Goal: Task Accomplishment & Management: Manage account settings

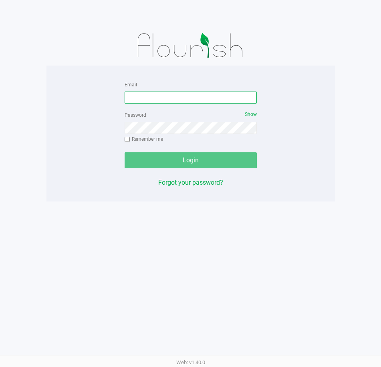
click at [195, 102] on input "Email" at bounding box center [190, 98] width 132 height 12
type input "[EMAIL_ADDRESS][DOMAIN_NAME]"
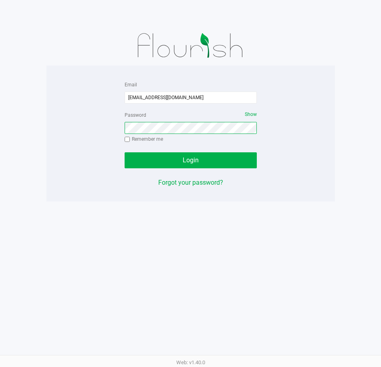
click at [124, 152] on button "Login" at bounding box center [190, 160] width 132 height 16
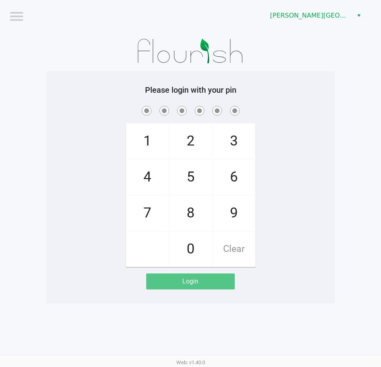
click at [264, 24] on div "[PERSON_NAME][GEOGRAPHIC_DATA]" at bounding box center [288, 15] width 184 height 31
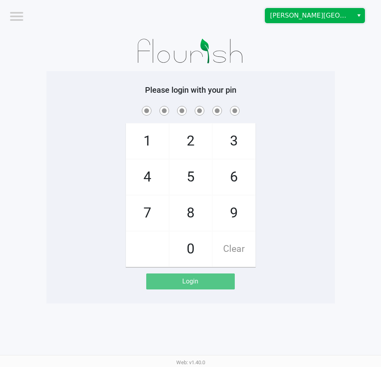
click at [296, 12] on span "[PERSON_NAME][GEOGRAPHIC_DATA]" at bounding box center [309, 16] width 78 height 10
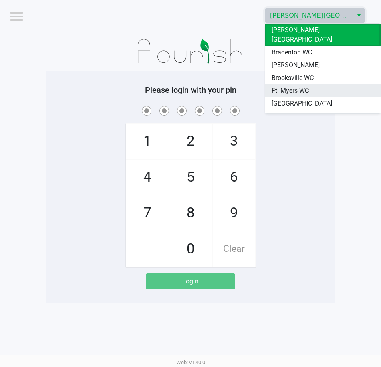
click at [280, 86] on span "Ft. Myers WC" at bounding box center [289, 91] width 37 height 10
click at [280, 81] on div "Please login with your pin 1 4 7 2 5 8 0 3 6 9 Clear Login" at bounding box center [190, 187] width 288 height 232
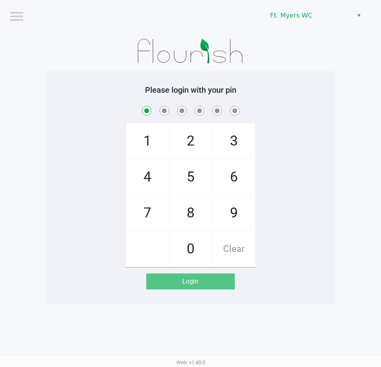
checkbox input "true"
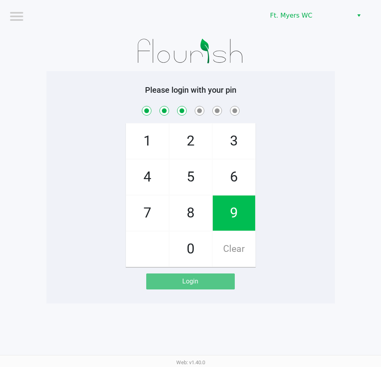
checkbox input "true"
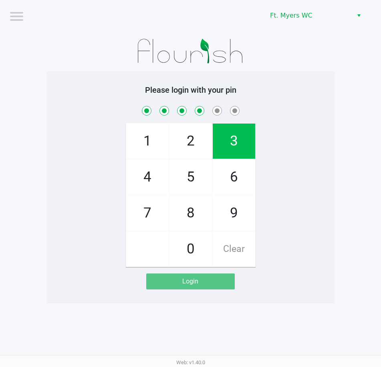
checkbox input "true"
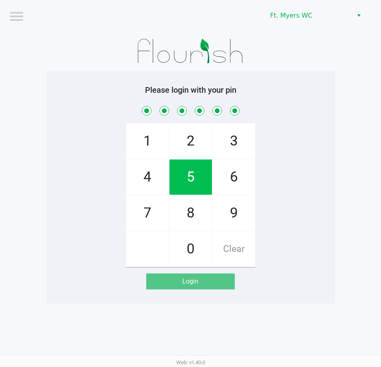
checkbox input "true"
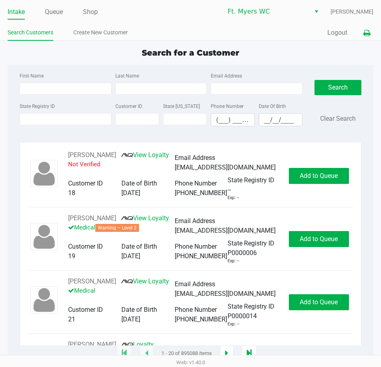
click at [370, 32] on button at bounding box center [366, 33] width 13 height 15
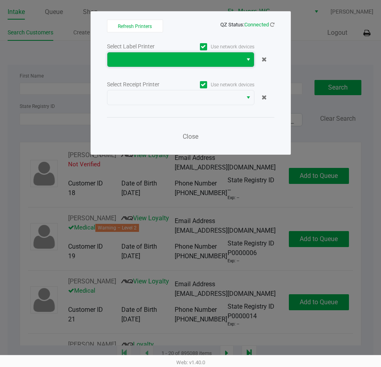
click at [173, 60] on span at bounding box center [174, 60] width 125 height 10
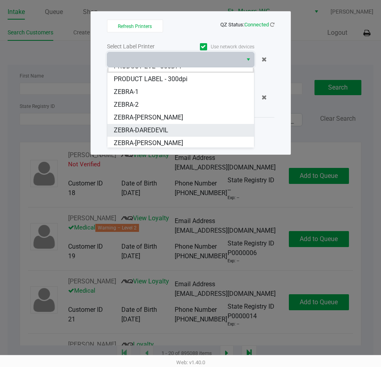
scroll to position [10, 0]
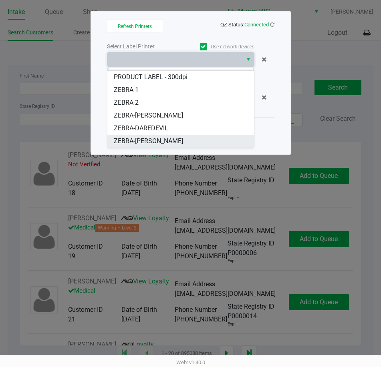
click at [158, 138] on span "ZEBRA-KEITH-WHITLEY" at bounding box center [148, 141] width 69 height 10
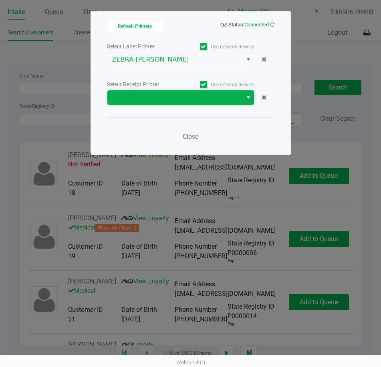
click at [176, 102] on span at bounding box center [174, 98] width 125 height 10
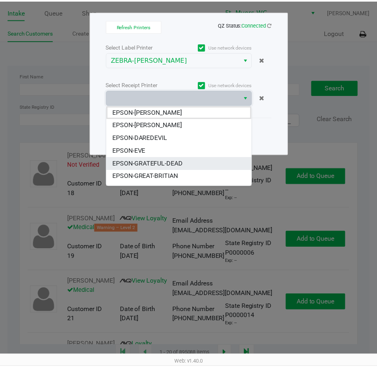
scroll to position [48, 0]
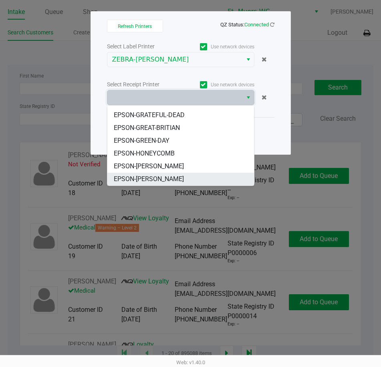
click at [158, 176] on span "EPSON-[PERSON_NAME]" at bounding box center [149, 179] width 70 height 10
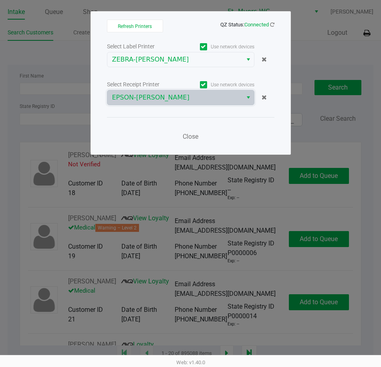
click at [167, 134] on div "Close" at bounding box center [190, 131] width 167 height 29
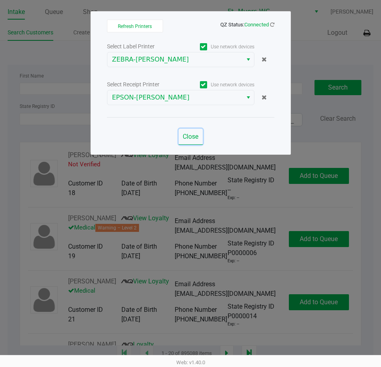
click at [191, 134] on span "Close" at bounding box center [190, 137] width 16 height 8
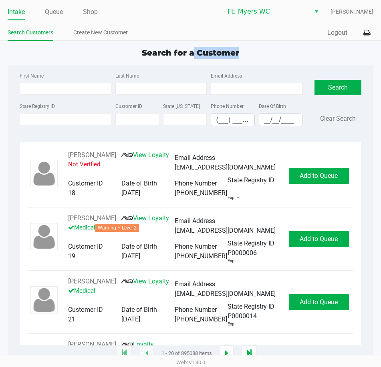
drag, startPoint x: 192, startPoint y: 54, endPoint x: 242, endPoint y: 41, distance: 52.3
click at [243, 41] on app-point-of-sale "Intake Queue Shop Ft. Myers WC Richard Andrews Search Customers Create New Cust…" at bounding box center [190, 177] width 381 height 354
drag, startPoint x: 254, startPoint y: 51, endPoint x: 126, endPoint y: 59, distance: 128.3
click at [126, 59] on div "Search for a Customer First Name Last Name Email Address State Registry ID Cust…" at bounding box center [190, 200] width 365 height 307
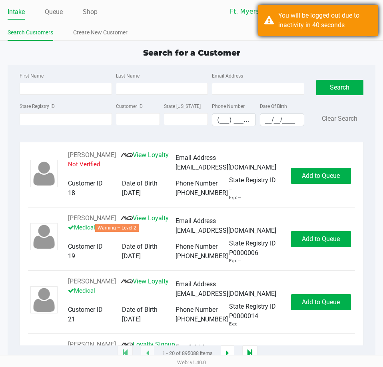
click at [311, 28] on div "You will be logged out due to inactivity in 40 seconds" at bounding box center [325, 20] width 94 height 19
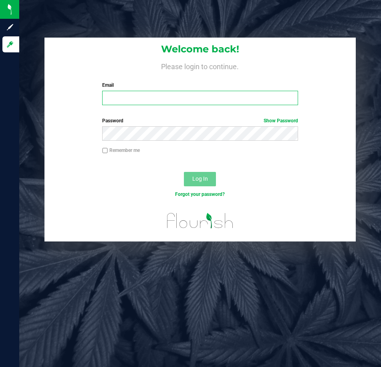
click at [206, 92] on input "Email" at bounding box center [199, 98] width 195 height 14
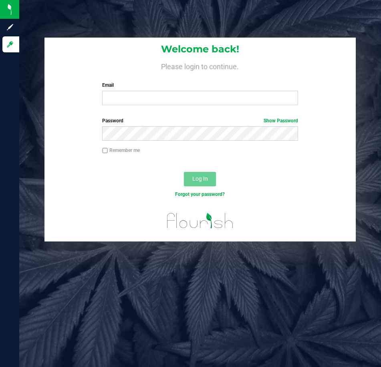
click at [239, 70] on div "Welcome back! Please login to continue. Email Required Please format your email…" at bounding box center [199, 75] width 311 height 74
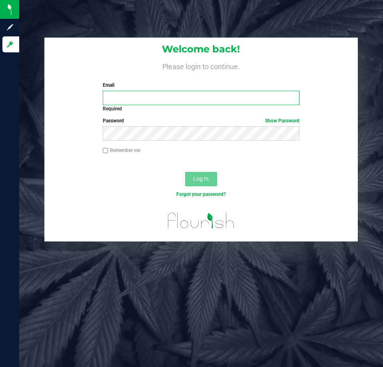
click at [122, 96] on input "Email" at bounding box center [201, 98] width 197 height 14
type input "sajones@liveparallel.com"
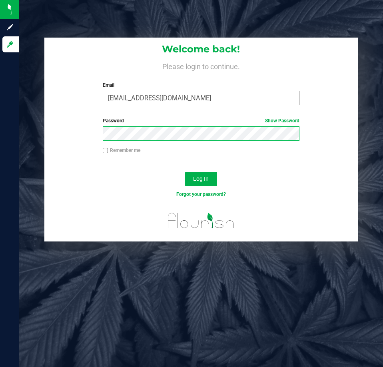
click at [185, 172] on button "Log In" at bounding box center [201, 179] width 32 height 14
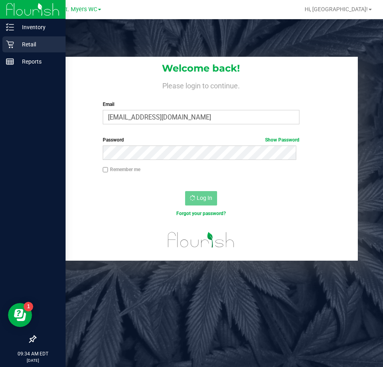
click at [14, 41] on icon at bounding box center [10, 44] width 8 height 8
click at [7, 49] on div "Retail" at bounding box center [33, 44] width 63 height 16
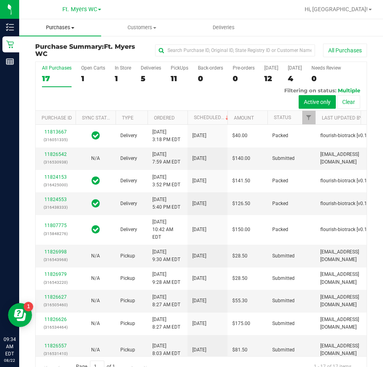
click at [71, 28] on span "Purchases" at bounding box center [60, 27] width 82 height 7
click at [44, 56] on span "Fulfillment" at bounding box center [44, 57] width 50 height 7
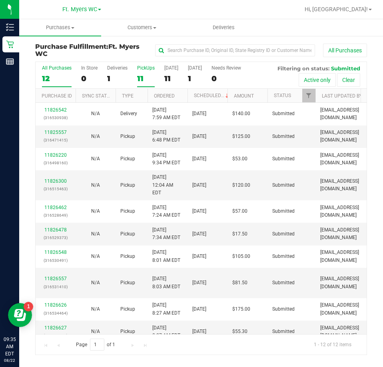
click at [149, 69] on div "PickUps" at bounding box center [146, 68] width 18 height 6
click at [0, 0] on input "PickUps 11" at bounding box center [0, 0] width 0 height 0
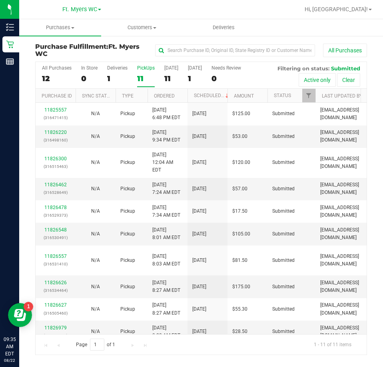
click at [149, 69] on div "PickUps" at bounding box center [146, 68] width 18 height 6
click at [0, 0] on input "PickUps 11" at bounding box center [0, 0] width 0 height 0
click at [68, 28] on span "Purchases" at bounding box center [60, 27] width 82 height 7
click at [49, 54] on span "Fulfillment" at bounding box center [44, 57] width 50 height 7
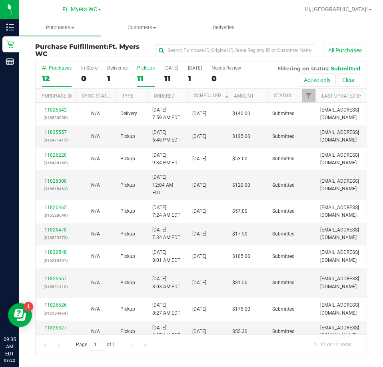
click at [139, 68] on div "PickUps" at bounding box center [146, 68] width 18 height 6
click at [0, 0] on input "PickUps 11" at bounding box center [0, 0] width 0 height 0
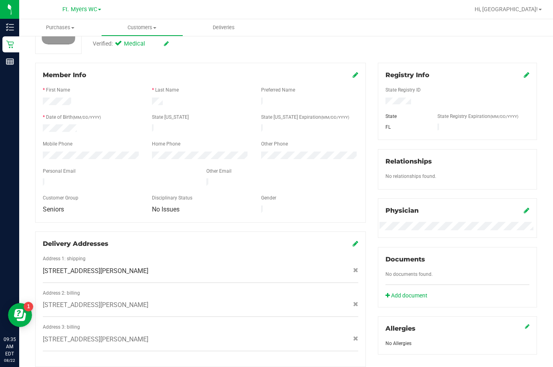
scroll to position [80, 0]
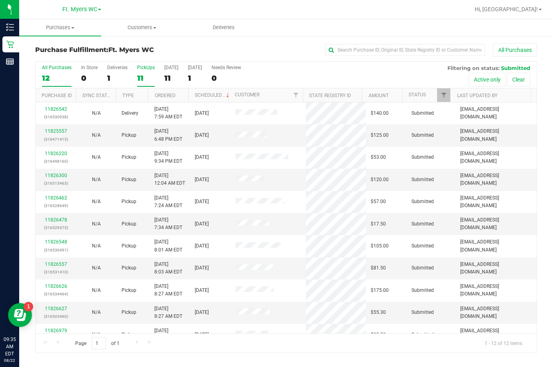
click at [149, 72] on label "PickUps 11" at bounding box center [146, 76] width 18 height 22
click at [0, 0] on input "PickUps 11" at bounding box center [0, 0] width 0 height 0
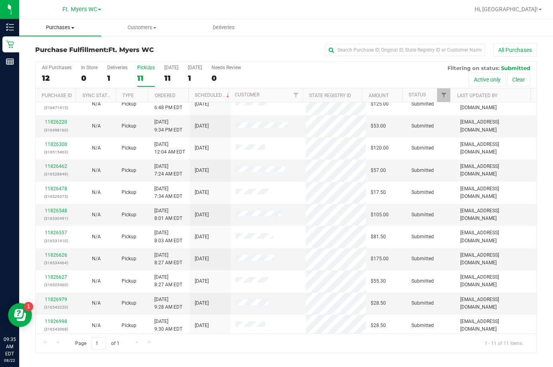
scroll to position [12, 0]
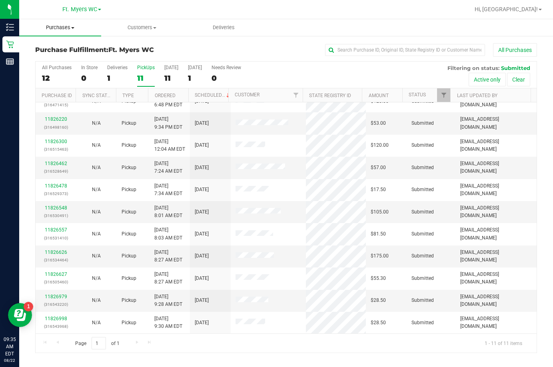
click at [56, 27] on span "Purchases" at bounding box center [60, 27] width 82 height 7
click at [49, 53] on li "Fulfillment" at bounding box center [60, 58] width 82 height 10
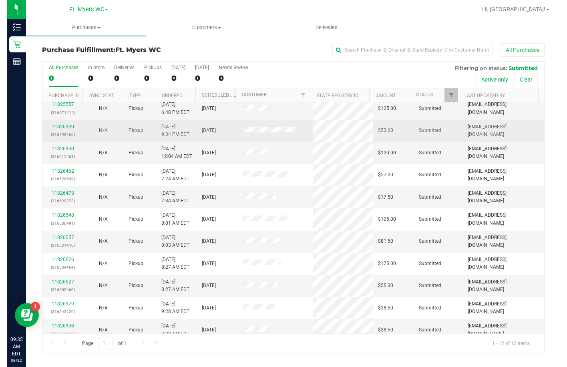
scroll to position [34, 0]
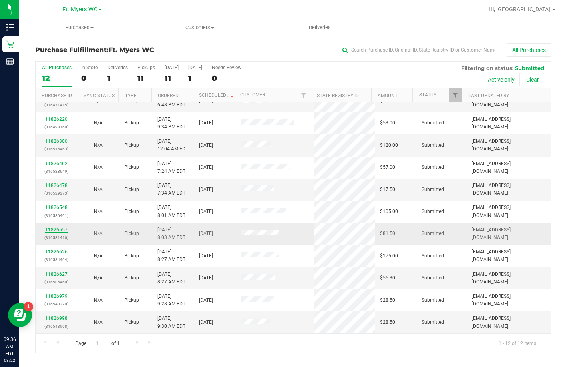
click at [60, 230] on link "11826557" at bounding box center [56, 230] width 22 height 6
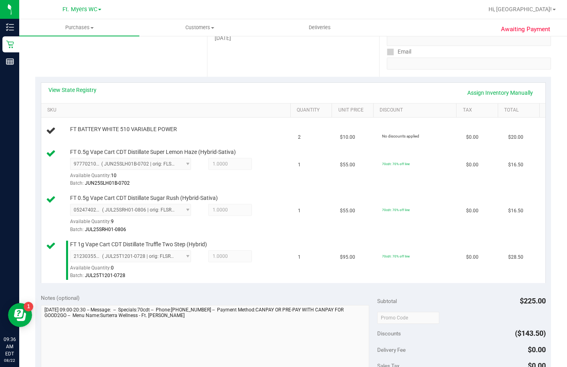
scroll to position [120, 0]
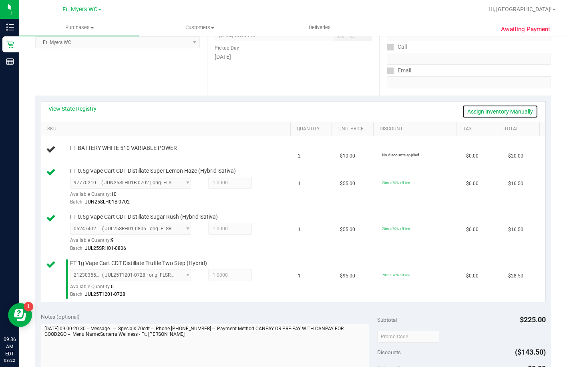
click at [383, 114] on link "Assign Inventory Manually" at bounding box center [500, 112] width 76 height 14
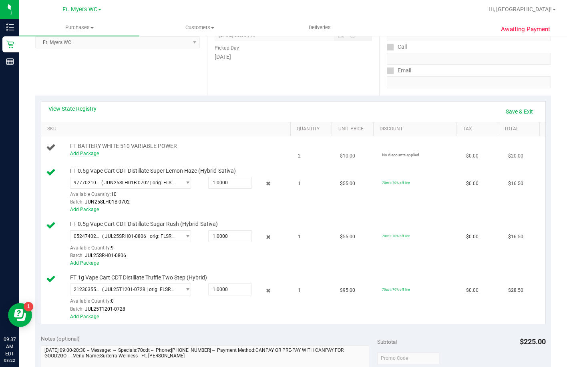
click at [72, 156] on link "Add Package" at bounding box center [84, 154] width 29 height 6
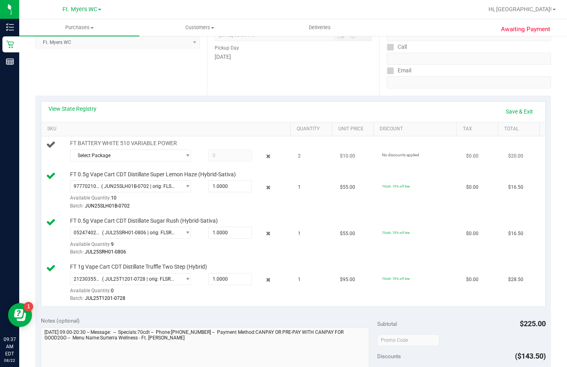
click at [147, 164] on div "Select Package 0020807620807865" at bounding box center [179, 157] width 218 height 14
click at [153, 161] on span "Select Package" at bounding box center [125, 155] width 110 height 11
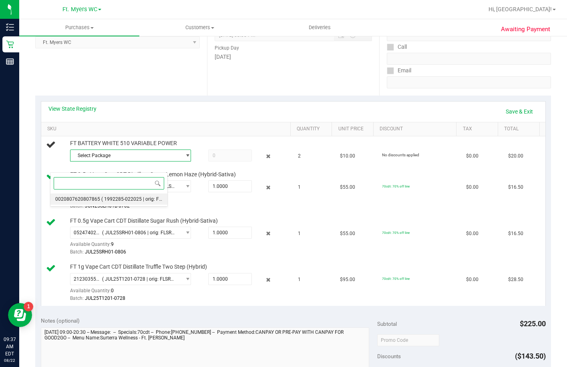
click at [121, 198] on span "( 1992285-022025 | orig: FLSRWLX-20250731-003 )" at bounding box center [157, 199] width 112 height 6
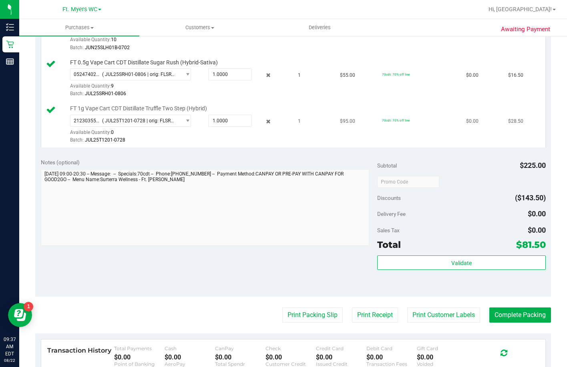
scroll to position [160, 0]
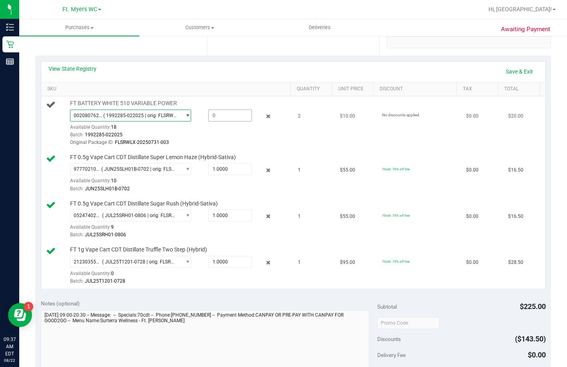
click at [214, 122] on span at bounding box center [230, 116] width 44 height 12
type input "2"
type input "2.0000"
click at [233, 139] on div "Batch: 1992285-022025" at bounding box center [179, 135] width 218 height 8
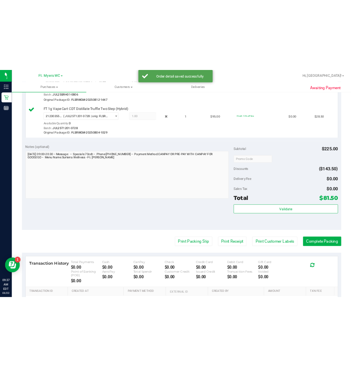
scroll to position [506, 0]
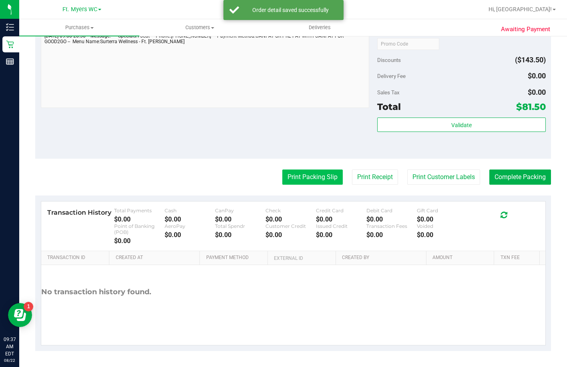
click at [303, 180] on button "Print Packing Slip" at bounding box center [312, 177] width 60 height 15
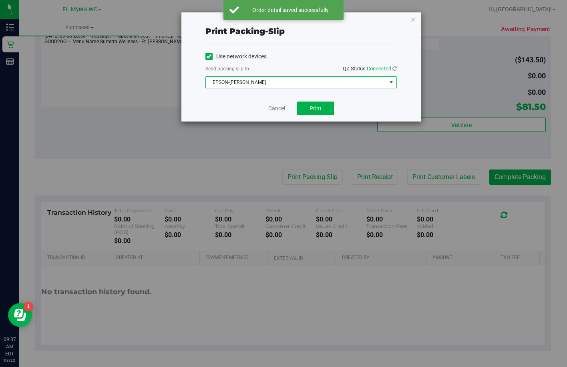
click at [268, 79] on span "EPSON-[PERSON_NAME]" at bounding box center [296, 82] width 180 height 11
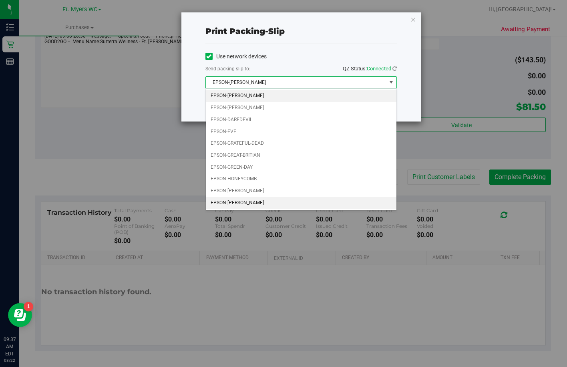
click at [242, 204] on li "EPSON-[PERSON_NAME]" at bounding box center [301, 203] width 190 height 12
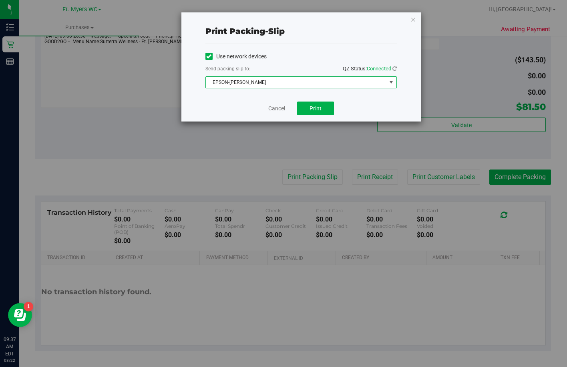
click at [307, 97] on div "Cancel Print" at bounding box center [300, 108] width 191 height 27
click at [305, 110] on button "Print" at bounding box center [315, 109] width 37 height 14
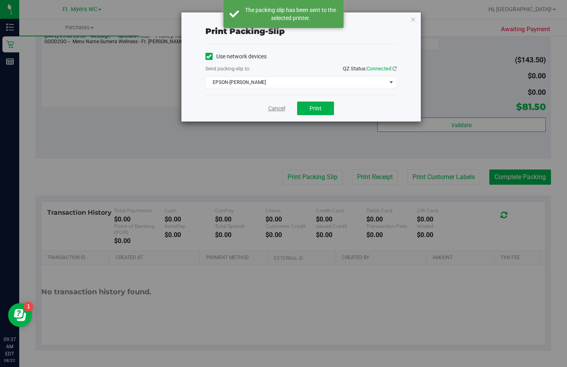
click at [271, 110] on link "Cancel" at bounding box center [276, 108] width 17 height 8
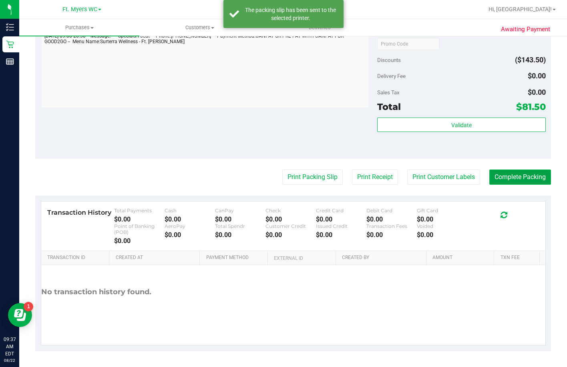
click at [383, 180] on button "Complete Packing" at bounding box center [520, 177] width 62 height 15
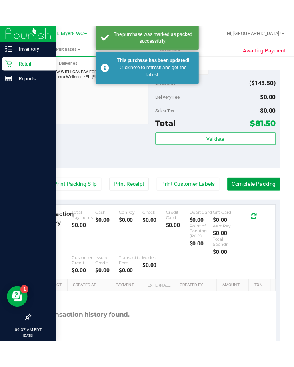
scroll to position [697, 0]
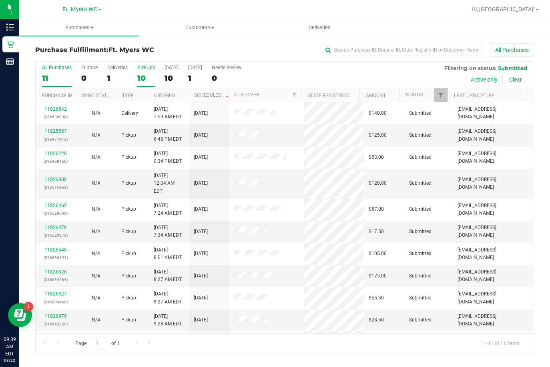
click at [140, 77] on div "10" at bounding box center [146, 78] width 18 height 9
click at [0, 0] on input "PickUps 10" at bounding box center [0, 0] width 0 height 0
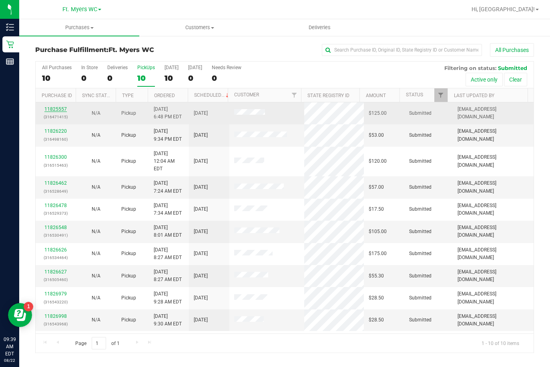
click at [63, 110] on link "11825557" at bounding box center [55, 109] width 22 height 6
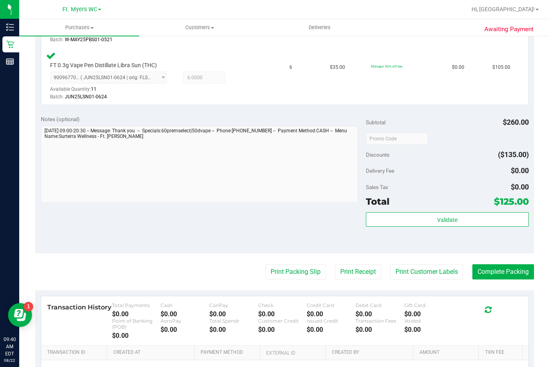
scroll to position [280, 0]
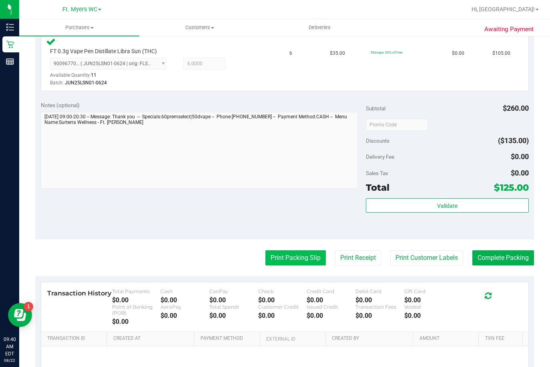
click at [276, 256] on button "Print Packing Slip" at bounding box center [295, 257] width 60 height 15
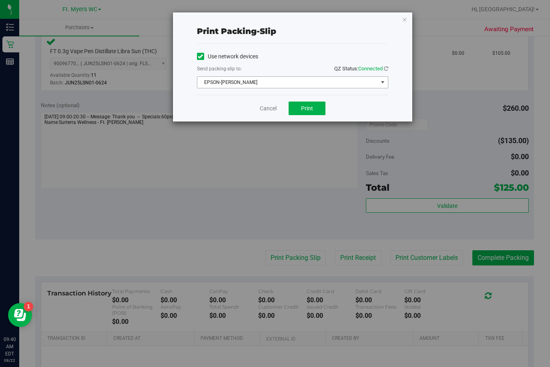
click at [259, 80] on span "EPSON-KEITH-WHITLEY" at bounding box center [287, 82] width 180 height 11
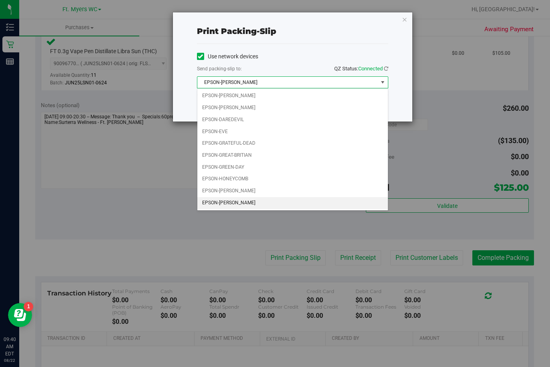
click at [258, 89] on div "Choose printer EPSON-BEN-KING EPSON-BEYONCE EPSON-DAREDEVIL EPSON-EVE EPSON-GRA…" at bounding box center [292, 149] width 191 height 122
click at [272, 82] on span "EPSON-KEITH-WHITLEY" at bounding box center [287, 82] width 180 height 11
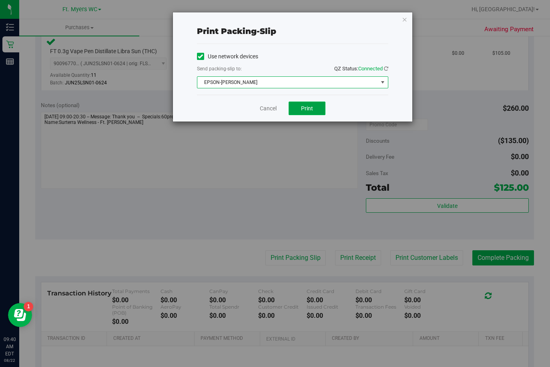
click at [318, 111] on button "Print" at bounding box center [306, 109] width 37 height 14
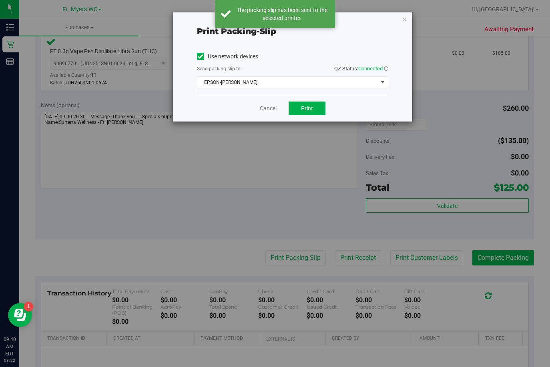
click at [264, 109] on link "Cancel" at bounding box center [268, 108] width 17 height 8
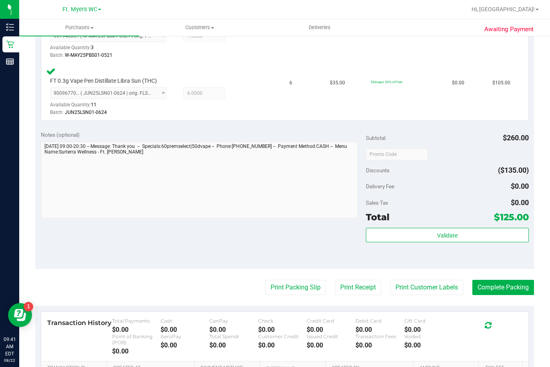
scroll to position [360, 0]
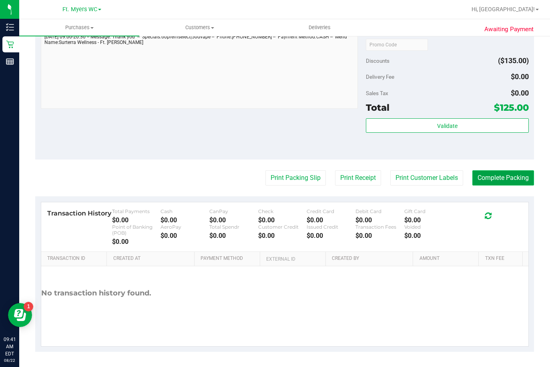
click at [383, 178] on button "Complete Packing" at bounding box center [503, 177] width 62 height 15
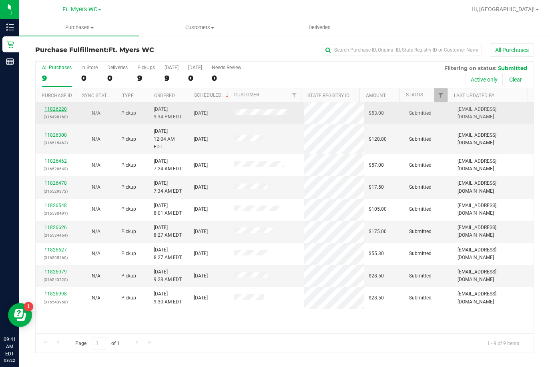
click at [49, 108] on link "11826220" at bounding box center [55, 109] width 22 height 6
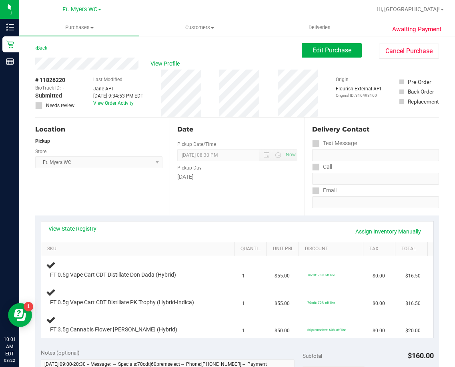
click at [40, 52] on div "Back" at bounding box center [41, 48] width 12 height 10
click at [40, 50] on link "Back" at bounding box center [41, 48] width 12 height 6
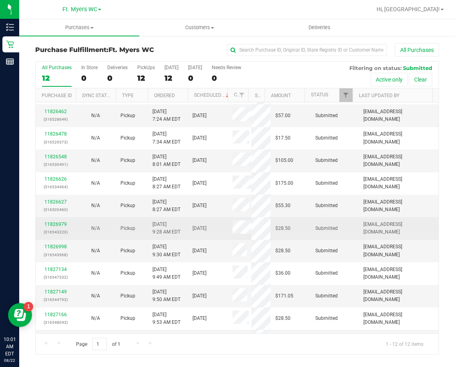
scroll to position [40, 0]
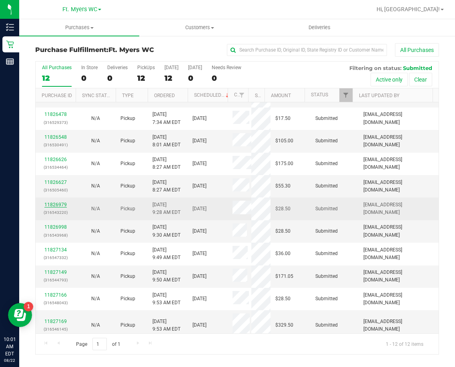
click at [56, 202] on link "11826979" at bounding box center [55, 205] width 22 height 6
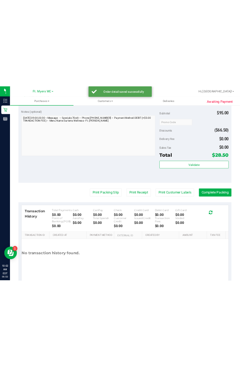
scroll to position [304, 0]
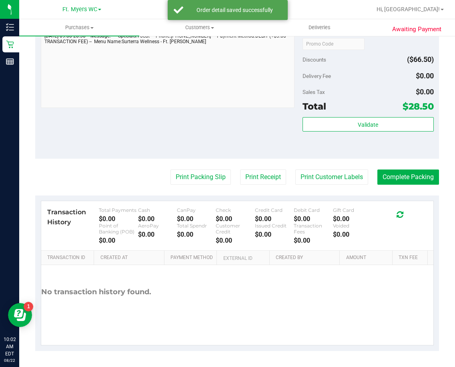
click at [383, 186] on purchase-details "Back Edit Purchase Cancel Purchase View Profile # 11826979 BioTrack ID: - Submi…" at bounding box center [237, 45] width 404 height 612
click at [383, 176] on button "Complete Packing" at bounding box center [408, 177] width 62 height 15
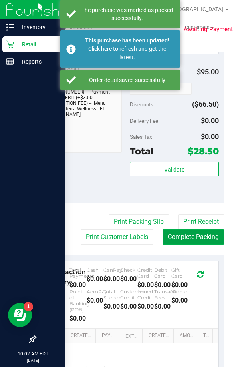
scroll to position [321, 0]
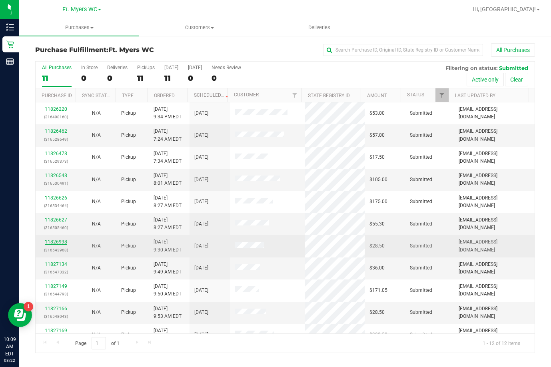
click at [61, 240] on link "11826998" at bounding box center [56, 242] width 22 height 6
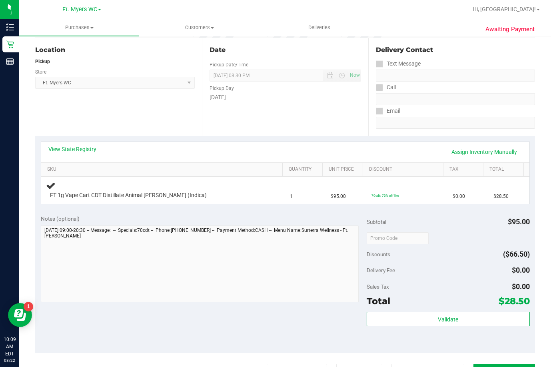
scroll to position [80, 0]
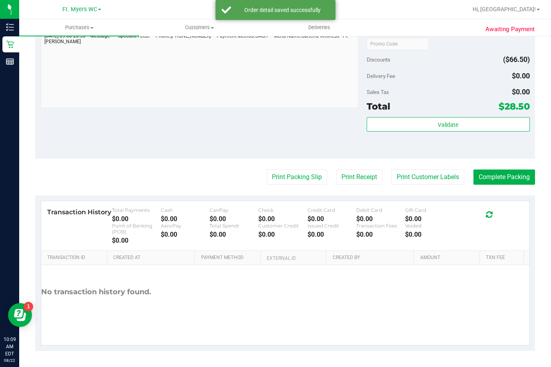
click at [192, 146] on div "Notes (optional) Subtotal $95.00 Discounts ($66.50) Delivery Fee $0.00 Sales Ta…" at bounding box center [285, 87] width 500 height 144
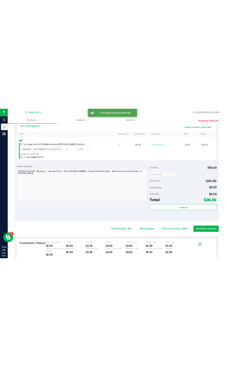
scroll to position [184, 0]
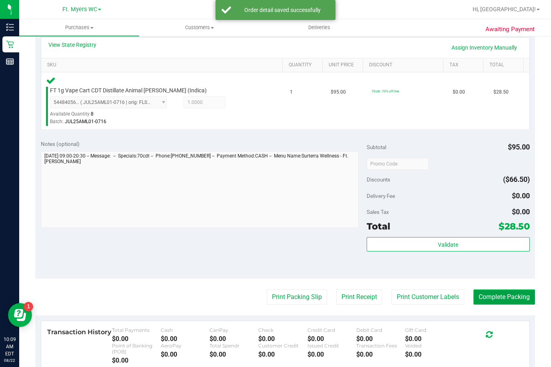
click at [383, 300] on button "Complete Packing" at bounding box center [505, 297] width 62 height 15
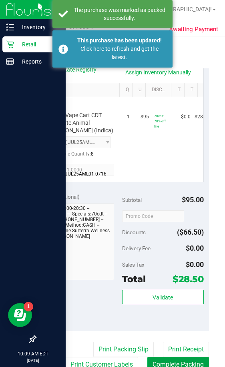
scroll to position [206, 0]
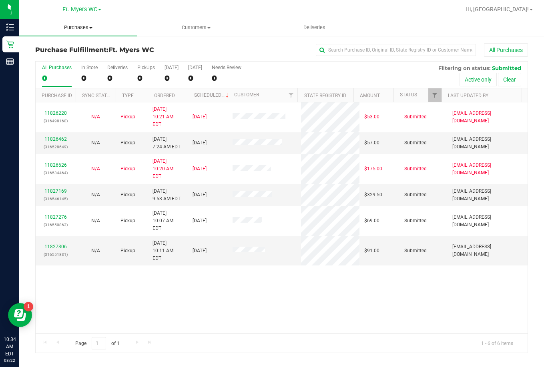
click at [82, 28] on span "Purchases" at bounding box center [78, 27] width 118 height 7
click at [58, 58] on span "Fulfillment" at bounding box center [44, 57] width 50 height 7
click at [142, 70] on label "PickUps 6" at bounding box center [146, 76] width 18 height 22
click at [0, 0] on input "PickUps 6" at bounding box center [0, 0] width 0 height 0
click at [144, 69] on div "PickUps" at bounding box center [146, 68] width 18 height 6
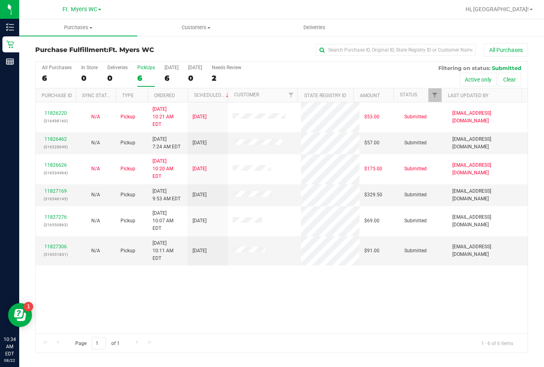
click at [0, 0] on input "PickUps 6" at bounding box center [0, 0] width 0 height 0
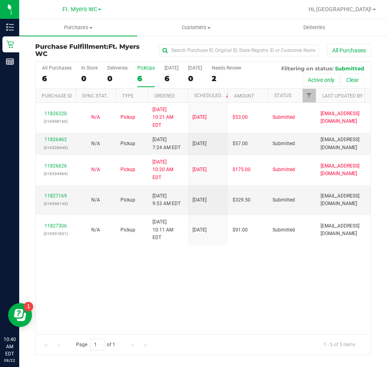
click at [200, 266] on div "11826220 (316498160) N/A Pickup 8/22/2025 10:21 AM EDT 8/22/2025 $53.00 Submitt…" at bounding box center [203, 218] width 335 height 231
click at [183, 300] on div "11826220 (316498160) N/A Pickup 8/22/2025 10:21 AM EDT 8/22/2025 $53.00 Submitt…" at bounding box center [203, 218] width 335 height 231
click at [56, 137] on link "11826462" at bounding box center [55, 140] width 22 height 6
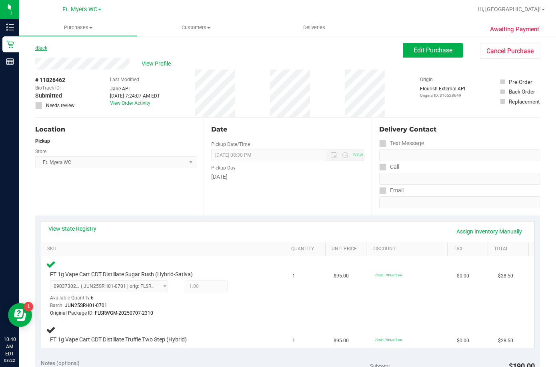
click at [36, 48] on icon at bounding box center [36, 48] width 2 height 5
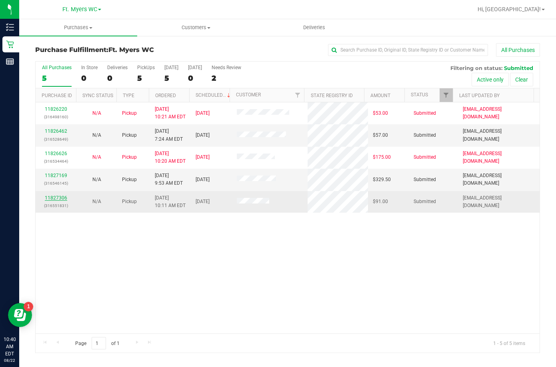
click at [64, 195] on link "11827306" at bounding box center [56, 198] width 22 height 6
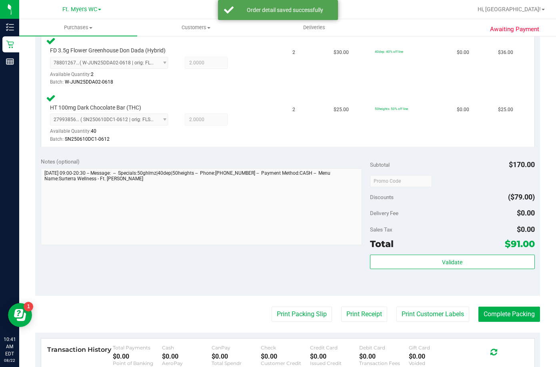
scroll to position [320, 0]
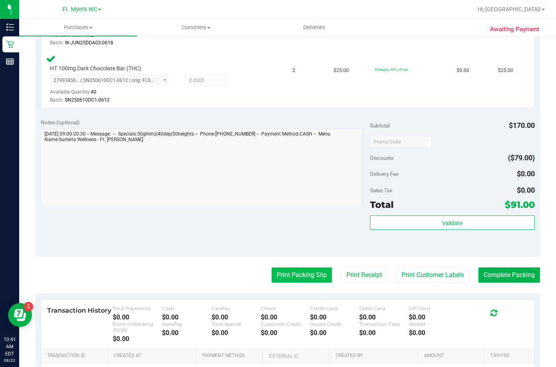
click at [296, 269] on button "Print Packing Slip" at bounding box center [302, 275] width 60 height 15
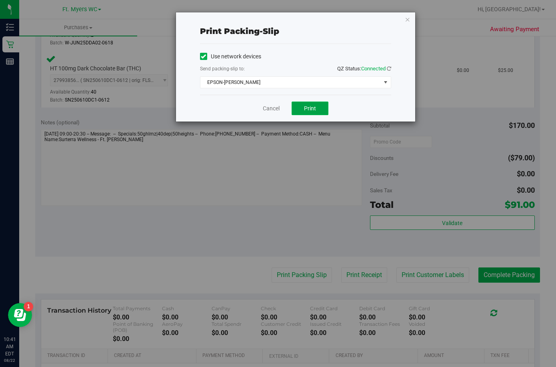
click at [308, 110] on span "Print" at bounding box center [310, 108] width 12 height 6
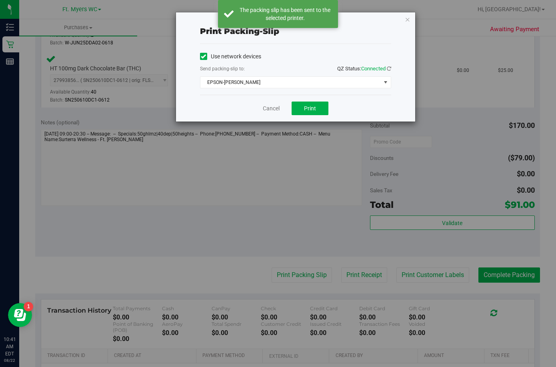
click at [276, 113] on div "Cancel Print" at bounding box center [295, 108] width 191 height 27
click at [276, 112] on link "Cancel" at bounding box center [271, 108] width 17 height 8
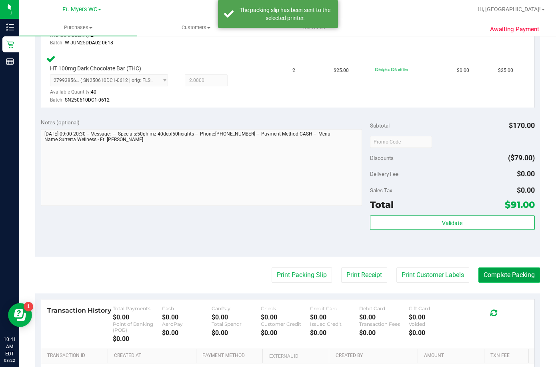
click at [505, 277] on button "Complete Packing" at bounding box center [510, 275] width 62 height 15
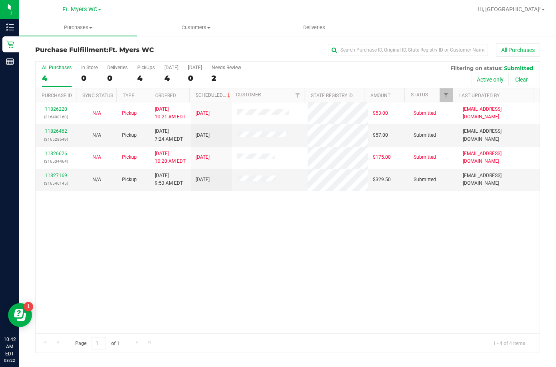
click at [266, 246] on div "11826220 (316498160) N/A Pickup 8/22/2025 10:21 AM EDT 8/22/2025 $53.00 Submitt…" at bounding box center [288, 217] width 504 height 231
click at [57, 174] on link "11827169" at bounding box center [56, 176] width 22 height 6
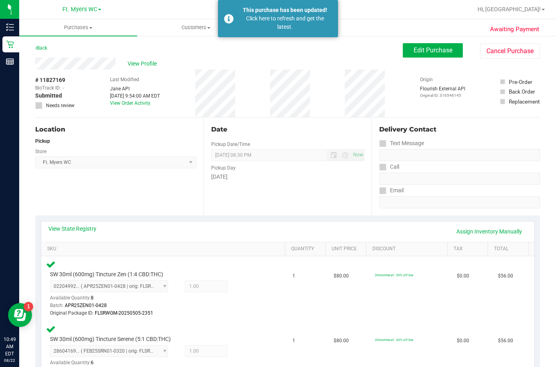
click at [45, 44] on div "Back" at bounding box center [41, 48] width 12 height 10
click at [45, 45] on link "Back" at bounding box center [41, 48] width 12 height 6
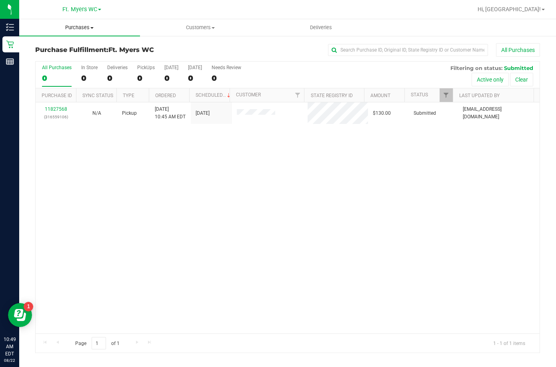
click at [76, 35] on uib-tab-heading "Purchases Summary of purchases Fulfillment All purchases" at bounding box center [79, 27] width 121 height 17
click at [85, 30] on span "Purchases" at bounding box center [79, 27] width 121 height 7
click at [84, 30] on span "Purchases" at bounding box center [79, 27] width 121 height 7
click at [59, 54] on li "Fulfillment" at bounding box center [79, 58] width 121 height 10
click at [142, 72] on label "PickUps 1" at bounding box center [146, 76] width 18 height 22
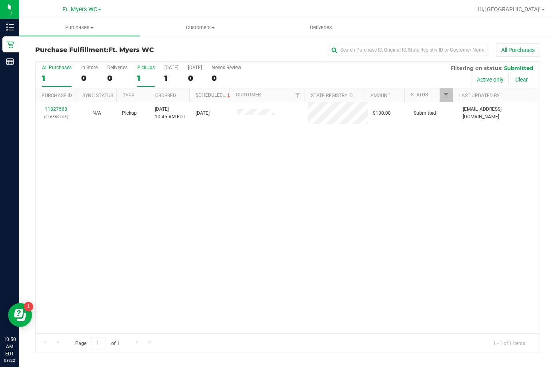
click at [0, 0] on input "PickUps 1" at bounding box center [0, 0] width 0 height 0
click at [164, 158] on div "11827568 (316559106) N/A Pickup [DATE] 10:45 AM EDT 8/22/2025 $130.00 Submitted…" at bounding box center [288, 217] width 504 height 231
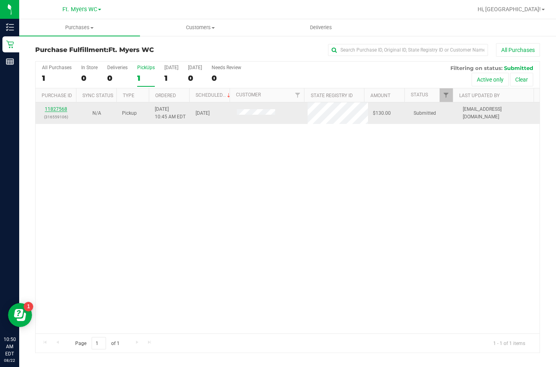
click at [61, 109] on link "11827568" at bounding box center [56, 109] width 22 height 6
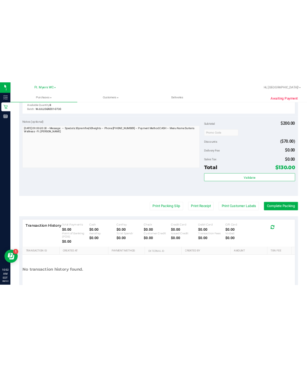
scroll to position [440, 0]
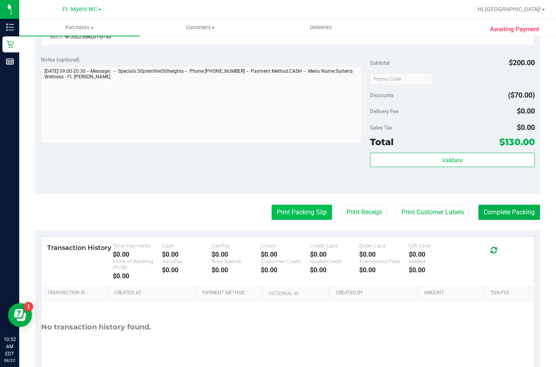
click at [304, 216] on button "Print Packing Slip" at bounding box center [302, 212] width 60 height 15
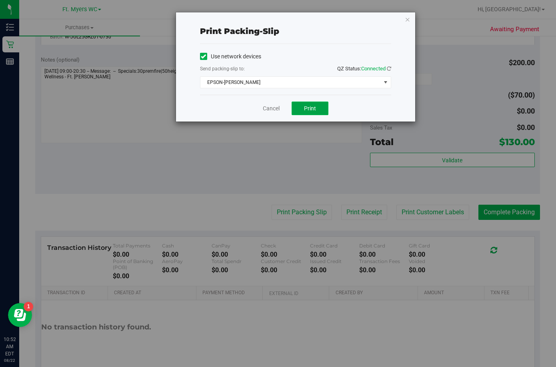
click at [302, 107] on button "Print" at bounding box center [310, 109] width 37 height 14
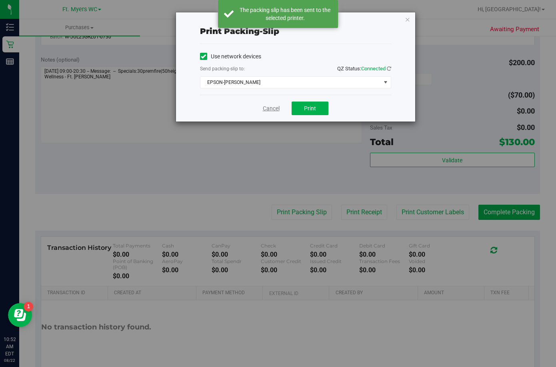
click at [271, 112] on link "Cancel" at bounding box center [271, 108] width 17 height 8
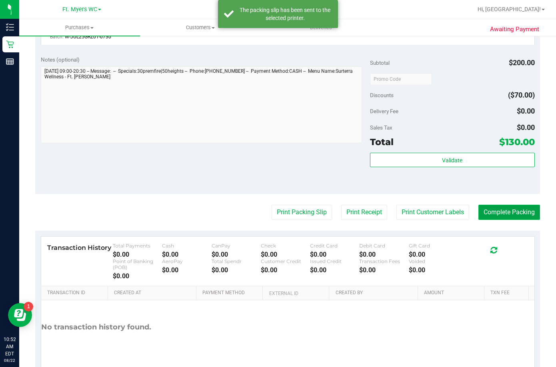
click at [495, 210] on button "Complete Packing" at bounding box center [510, 212] width 62 height 15
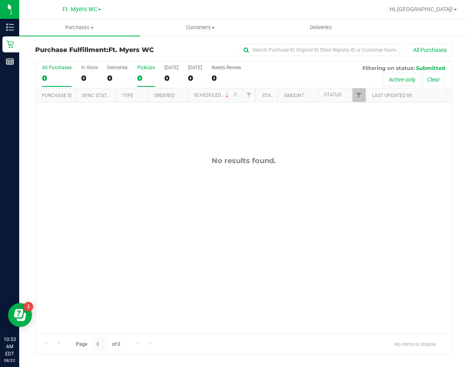
click at [139, 69] on div "PickUps" at bounding box center [146, 68] width 18 height 6
click at [0, 0] on input "PickUps 0" at bounding box center [0, 0] width 0 height 0
click at [258, 178] on div "No results found." at bounding box center [244, 244] width 416 height 285
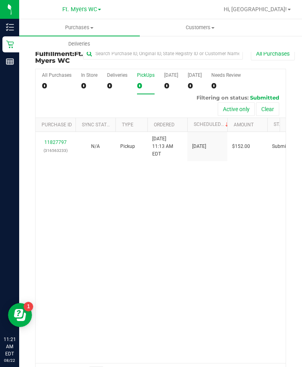
click at [134, 256] on div "11827797 (316563233) N/A Pickup [DATE] 11:13 AM EDT 8/22/2025 $152.00 Submitted…" at bounding box center [161, 247] width 250 height 231
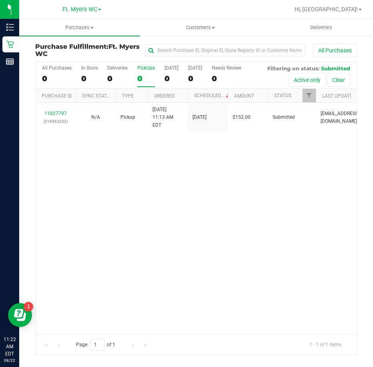
click at [141, 178] on div "11827797 (316563233) N/A Pickup [DATE] 11:13 AM EDT 8/22/2025 $152.00 Submitted…" at bounding box center [196, 218] width 321 height 231
click at [158, 171] on div "11827797 (316563233) N/A Pickup [DATE] 11:13 AM EDT 8/22/2025 $152.00 Submitted…" at bounding box center [196, 218] width 321 height 231
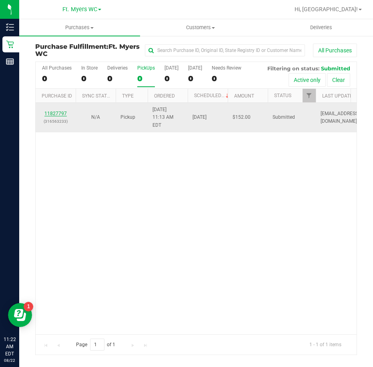
click at [63, 111] on link "11827797" at bounding box center [55, 114] width 22 height 6
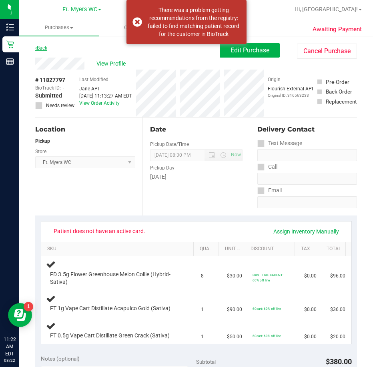
click at [44, 46] on link "Back" at bounding box center [41, 48] width 12 height 6
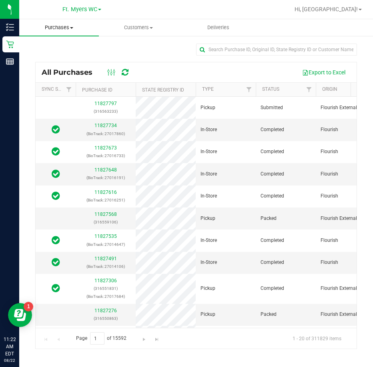
click at [59, 29] on span "Purchases" at bounding box center [59, 27] width 80 height 7
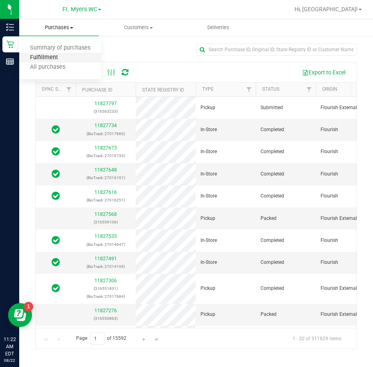
click at [47, 59] on span "Fulfillment" at bounding box center [44, 57] width 50 height 7
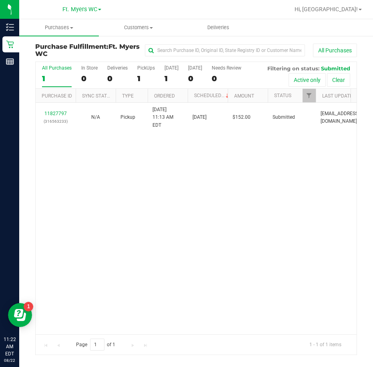
click at [144, 178] on div "11827797 (316563233) N/A Pickup [DATE] 11:13 AM EDT 8/22/2025 $152.00 Submitted…" at bounding box center [196, 218] width 321 height 231
click at [198, 221] on div "11827797 (316563233) N/A Pickup [DATE] 11:13 AM EDT 8/22/2025 $152.00 Submitted…" at bounding box center [196, 218] width 321 height 231
click at [207, 183] on div "11827797 (316563233) N/A Pickup [DATE] 11:13 AM EDT 8/22/2025 $152.00 Submitted…" at bounding box center [196, 218] width 321 height 231
click at [159, 179] on div "11827797 (316563233) N/A Pickup [DATE] 11:13 AM EDT 8/22/2025 $152.00 Submitted…" at bounding box center [196, 218] width 321 height 231
click at [132, 178] on div "11827797 (316563233) N/A Pickup [DATE] 11:13 AM EDT 8/22/2025 $152.00 Submitted…" at bounding box center [196, 218] width 321 height 231
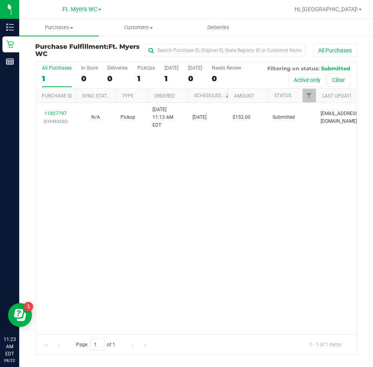
click at [212, 211] on div "11827797 (316563233) N/A Pickup [DATE] 11:13 AM EDT 8/22/2025 $152.00 Submitted…" at bounding box center [196, 218] width 321 height 231
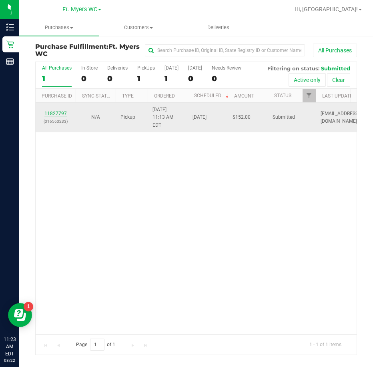
click at [62, 111] on link "11827797" at bounding box center [55, 114] width 22 height 6
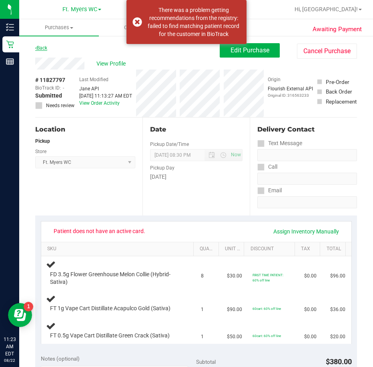
click at [46, 50] on link "Back" at bounding box center [41, 48] width 12 height 6
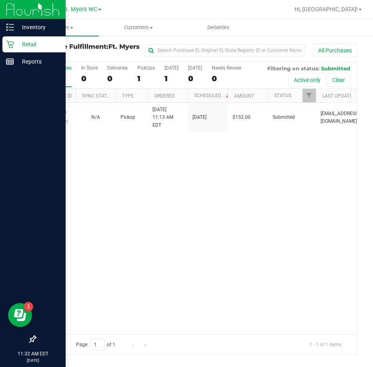
click at [32, 168] on div at bounding box center [33, 201] width 66 height 261
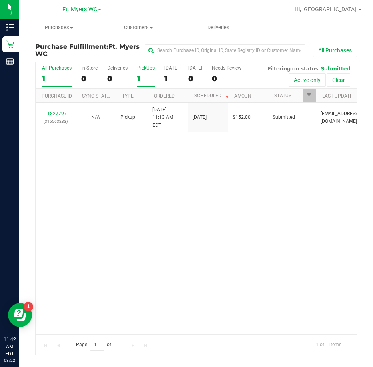
click at [146, 77] on div "1" at bounding box center [146, 78] width 18 height 9
click at [0, 0] on input "PickUps 1" at bounding box center [0, 0] width 0 height 0
click at [148, 71] on label "PickUps 1" at bounding box center [146, 76] width 18 height 22
click at [0, 0] on input "PickUps 1" at bounding box center [0, 0] width 0 height 0
click at [133, 203] on div "11827797 (316563233) N/A Pickup [DATE] 11:13 AM EDT 8/22/2025 $152.00 Submitted…" at bounding box center [196, 218] width 321 height 231
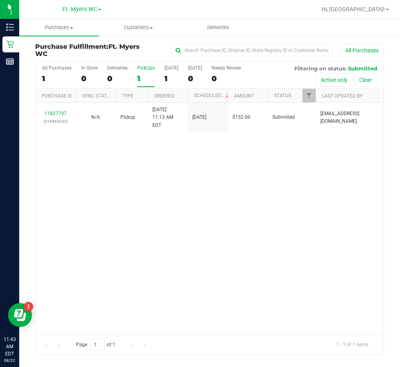
click at [137, 172] on div "11827797 (316563233) N/A Pickup [DATE] 11:13 AM EDT 8/22/2025 $152.00 Submitted…" at bounding box center [210, 218] width 348 height 231
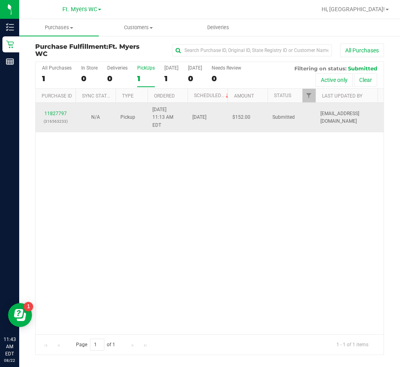
click at [60, 118] on p "(316563233)" at bounding box center [55, 122] width 30 height 8
click at [64, 112] on link "11827797" at bounding box center [55, 114] width 22 height 6
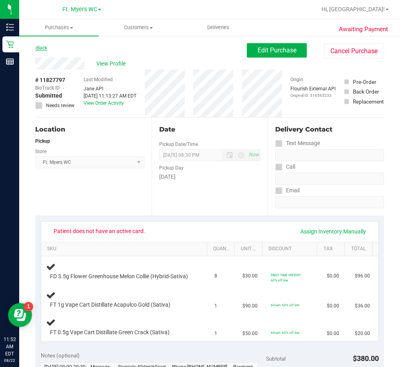
click at [38, 48] on link "Back" at bounding box center [41, 48] width 12 height 6
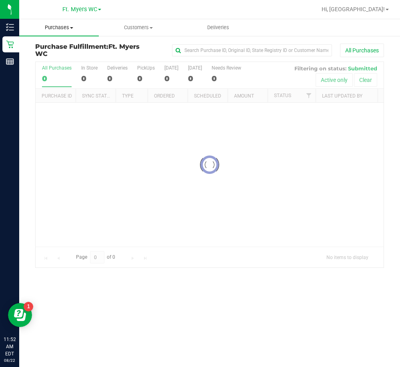
click at [65, 24] on uib-tab-heading "Purchases Summary of purchases Fulfillment All purchases" at bounding box center [59, 27] width 80 height 17
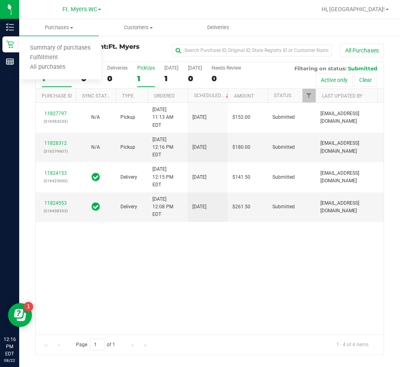
drag, startPoint x: 148, startPoint y: 51, endPoint x: 148, endPoint y: 66, distance: 15.2
click at [148, 52] on h3 "Purchase Fulfillment: Ft. [PERSON_NAME]" at bounding box center [93, 50] width 116 height 14
click at [148, 68] on div "PickUps" at bounding box center [146, 68] width 18 height 6
click at [0, 0] on input "PickUps 1" at bounding box center [0, 0] width 0 height 0
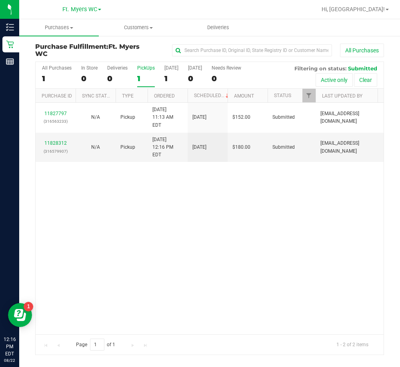
click at [148, 68] on div "PickUps" at bounding box center [146, 68] width 18 height 6
click at [0, 0] on input "PickUps 1" at bounding box center [0, 0] width 0 height 0
click at [196, 200] on div "11827797 (316563233) N/A Pickup [DATE] 11:13 AM EDT 8/22/2025 $152.00 Submitted…" at bounding box center [210, 218] width 348 height 231
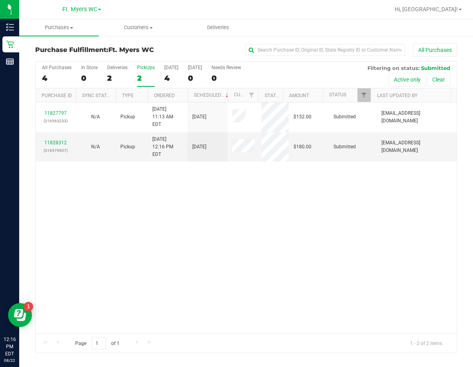
click at [146, 201] on div "11827797 (316563233) N/A Pickup [DATE] 11:13 AM EDT 8/22/2025 $152.00 Submitted…" at bounding box center [246, 217] width 421 height 231
click at [128, 194] on div "11827797 (316563233) N/A Pickup [DATE] 11:13 AM EDT 8/22/2025 $152.00 Submitted…" at bounding box center [246, 217] width 421 height 231
click at [56, 140] on link "11828312" at bounding box center [55, 143] width 22 height 6
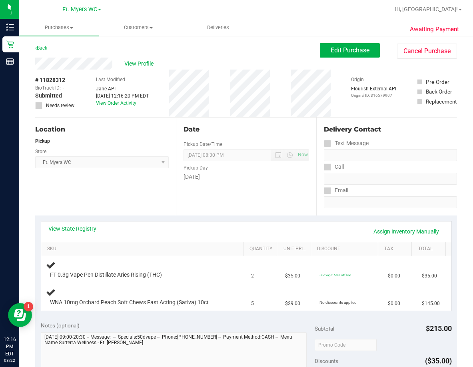
click at [78, 235] on div "View State Registry Assign Inventory Manually" at bounding box center [246, 232] width 396 height 14
click at [80, 230] on link "View State Registry" at bounding box center [72, 229] width 48 height 8
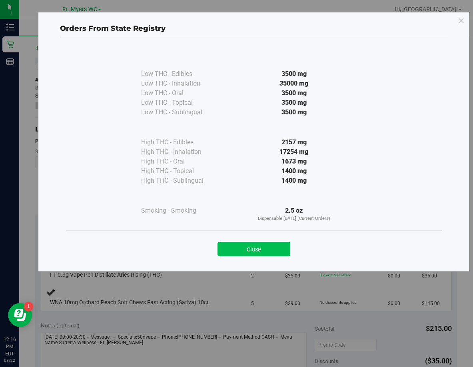
click at [248, 249] on button "Close" at bounding box center [254, 249] width 73 height 14
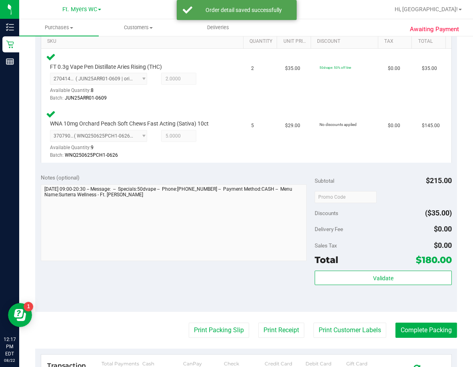
scroll to position [280, 0]
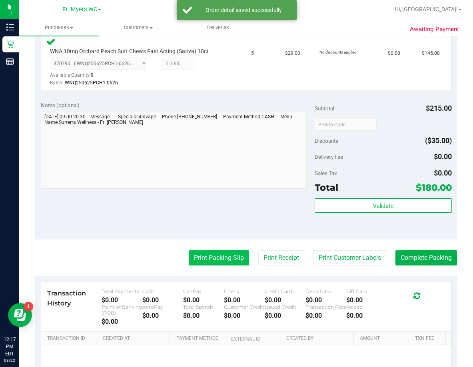
click at [226, 255] on button "Print Packing Slip" at bounding box center [219, 257] width 60 height 15
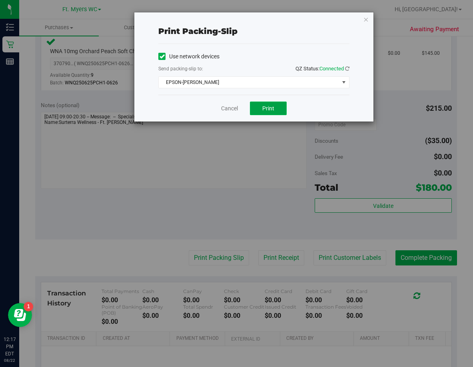
click at [276, 107] on button "Print" at bounding box center [268, 109] width 37 height 14
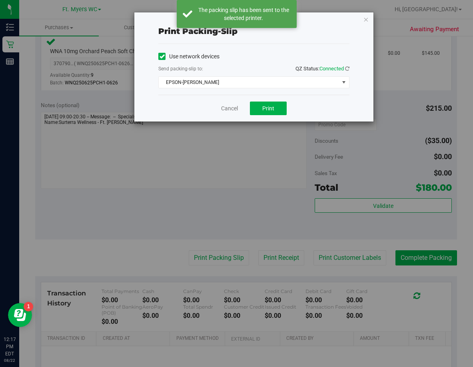
click at [373, 260] on div "Print packing-slip Use network devices Send packing-slip to: QZ Status: Connect…" at bounding box center [239, 183] width 479 height 367
click at [228, 104] on link "Cancel" at bounding box center [229, 108] width 17 height 8
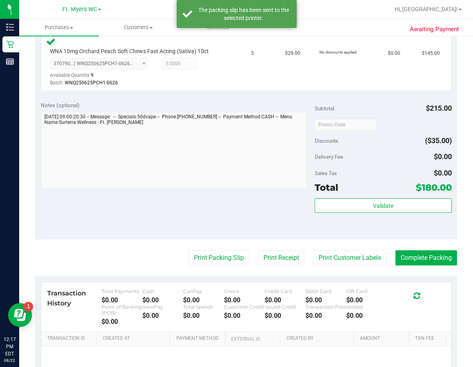
click at [228, 108] on div "Notes (optional)" at bounding box center [178, 105] width 274 height 8
click at [373, 256] on button "Complete Packing" at bounding box center [427, 257] width 62 height 15
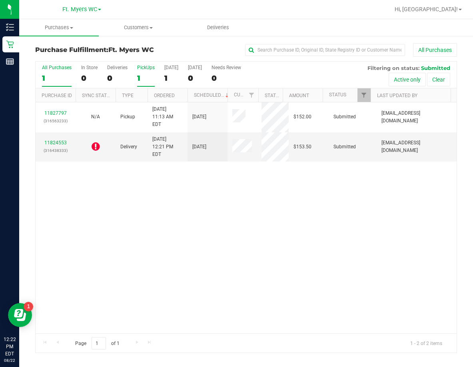
click at [148, 73] on label "PickUps 1" at bounding box center [146, 76] width 18 height 22
click at [0, 0] on input "PickUps 1" at bounding box center [0, 0] width 0 height 0
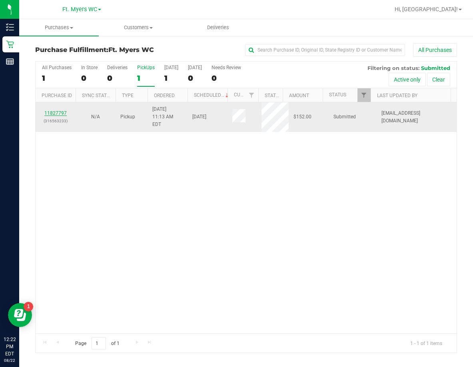
click at [56, 111] on link "11827797" at bounding box center [55, 113] width 22 height 6
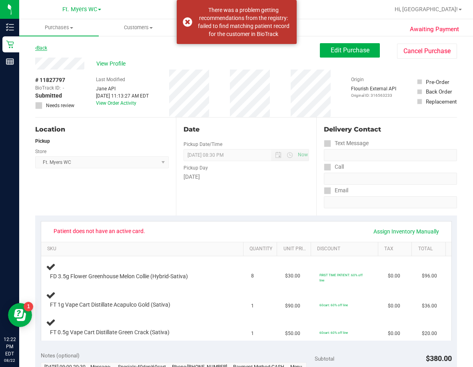
click at [40, 48] on link "Back" at bounding box center [41, 48] width 12 height 6
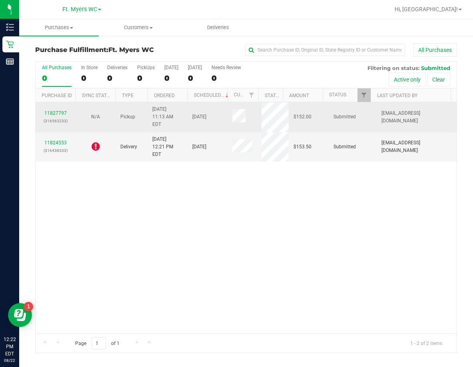
click at [176, 111] on span "8/22/2025 11:13 AM EDT" at bounding box center [167, 117] width 30 height 23
click at [60, 110] on link "11827797" at bounding box center [55, 113] width 22 height 6
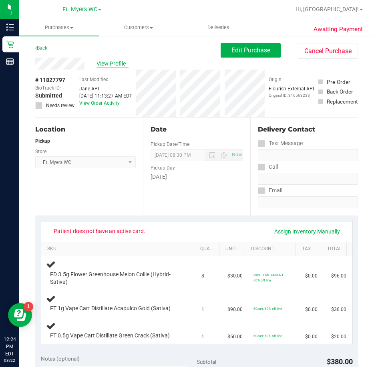
click at [100, 61] on span "View Profile" at bounding box center [112, 64] width 32 height 8
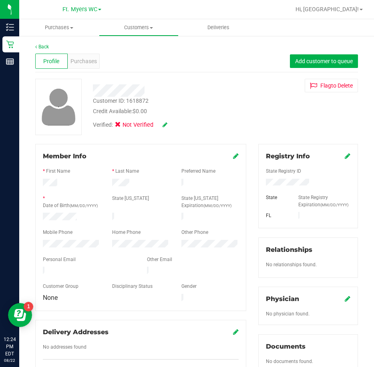
click at [164, 125] on icon at bounding box center [164, 125] width 5 height 6
click at [119, 126] on icon at bounding box center [120, 126] width 5 height 0
click at [0, 0] on input "Medical" at bounding box center [0, 0] width 0 height 0
click at [175, 127] on icon at bounding box center [175, 125] width 6 height 6
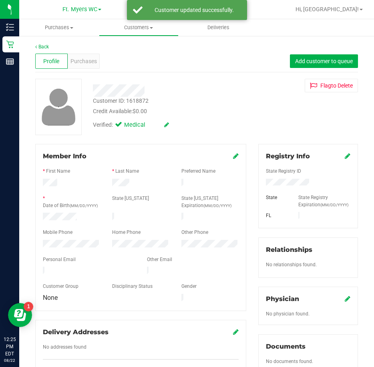
click at [345, 157] on icon at bounding box center [348, 156] width 6 height 6
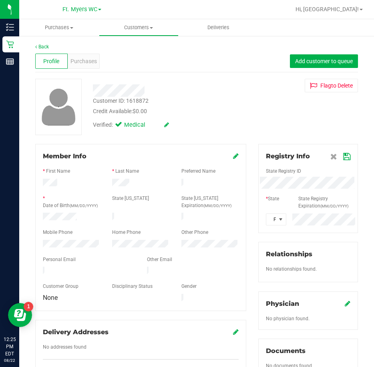
click at [343, 159] on icon at bounding box center [346, 157] width 7 height 6
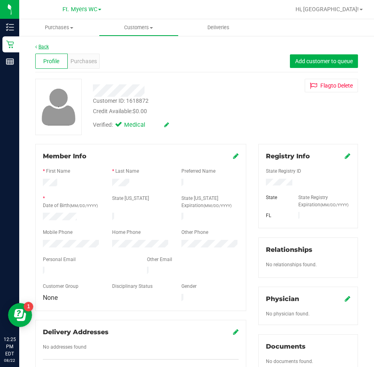
click at [43, 45] on link "Back" at bounding box center [42, 47] width 14 height 6
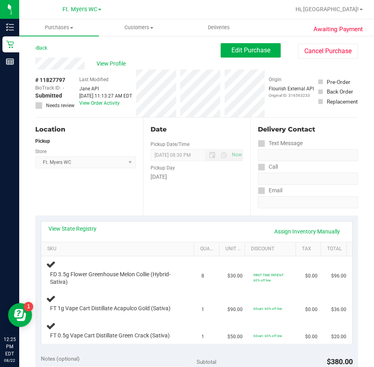
click at [82, 222] on div "View State Registry Assign Inventory Manually" at bounding box center [196, 232] width 311 height 20
click at [86, 229] on link "View State Registry" at bounding box center [72, 229] width 48 height 8
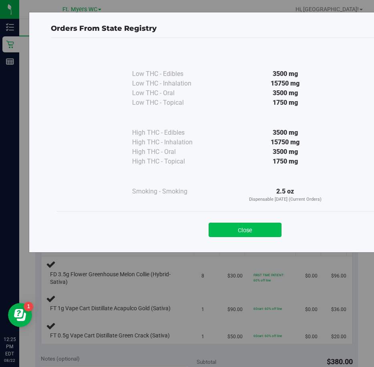
click at [229, 230] on button "Close" at bounding box center [244, 230] width 73 height 14
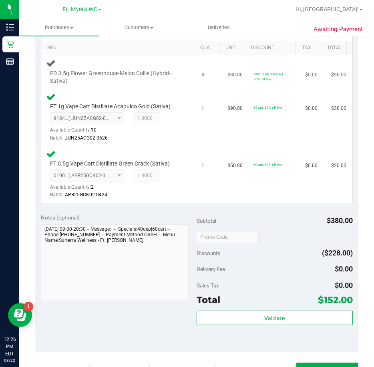
scroll to position [80, 0]
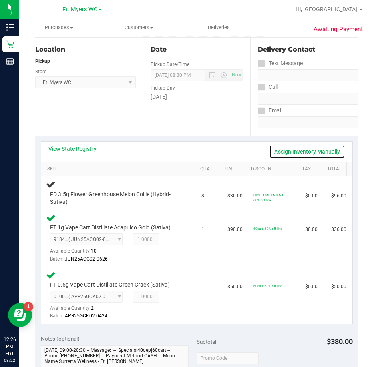
click at [272, 154] on link "Assign Inventory Manually" at bounding box center [307, 152] width 76 height 14
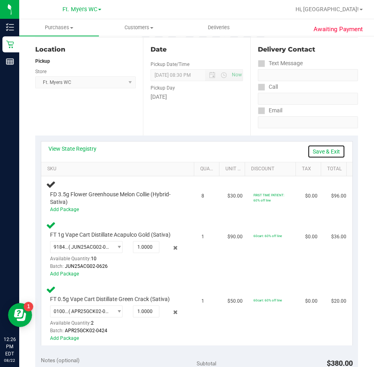
click at [314, 149] on link "Save & Exit" at bounding box center [326, 152] width 38 height 14
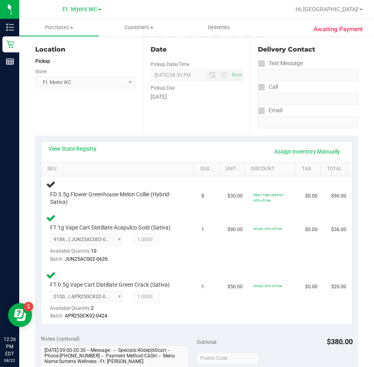
click at [90, 144] on div "View State Registry Assign Inventory Manually" at bounding box center [196, 152] width 311 height 20
click at [83, 147] on link "View State Registry" at bounding box center [72, 149] width 48 height 8
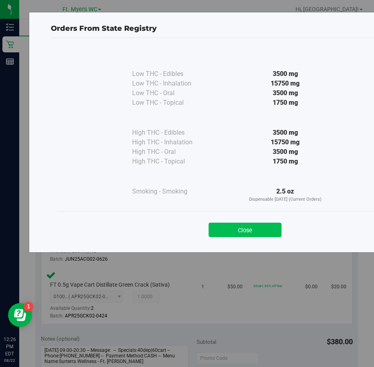
click at [222, 231] on button "Close" at bounding box center [244, 230] width 73 height 14
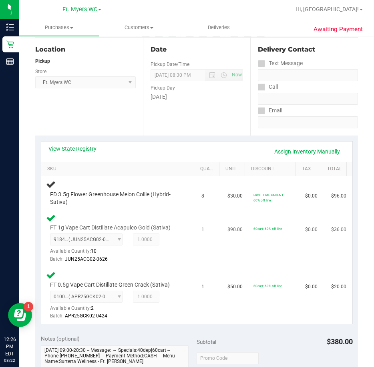
scroll to position [160, 0]
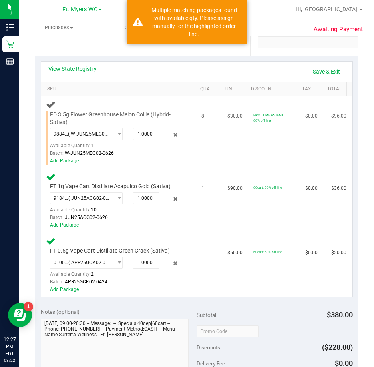
click at [64, 164] on div "Add Package" at bounding box center [115, 161] width 131 height 8
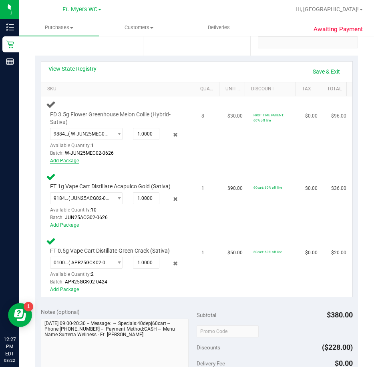
click at [66, 160] on link "Add Package" at bounding box center [64, 161] width 29 height 6
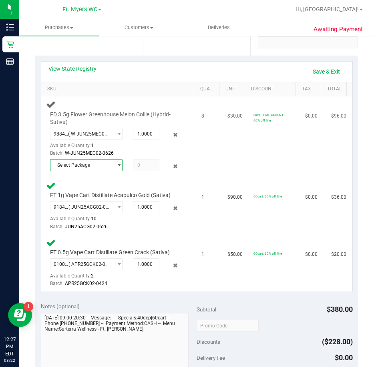
click at [111, 171] on span "Select Package" at bounding box center [86, 165] width 73 height 12
click at [108, 167] on span "Select Package" at bounding box center [81, 165] width 62 height 11
click at [228, 144] on td "$30.00" at bounding box center [235, 136] width 26 height 81
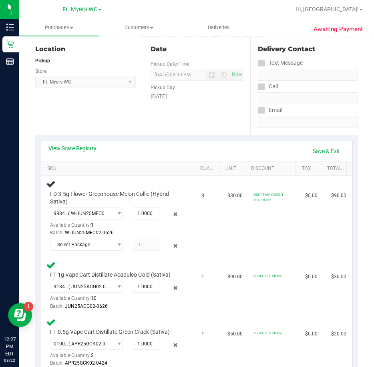
scroll to position [80, 0]
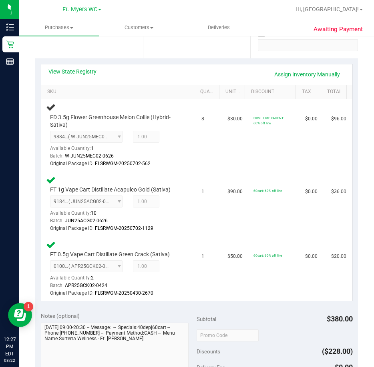
scroll to position [160, 0]
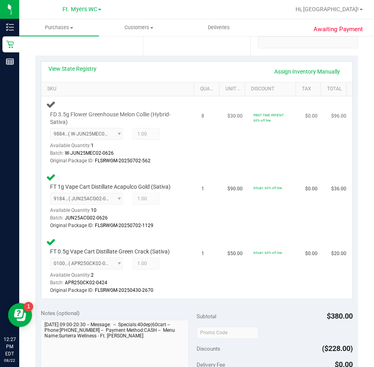
click at [181, 149] on div "FD 3.5g Flower Greenhouse Melon Collie (Hybrid-Sativa) 9884047373118995 ( W-JUN…" at bounding box center [119, 133] width 146 height 66
click at [168, 153] on div "Batch: W-JUN25MEC02-0626" at bounding box center [115, 154] width 131 height 8
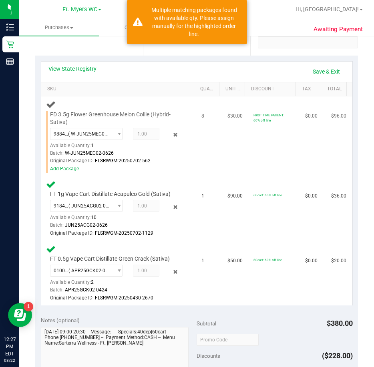
click at [58, 172] on div "Add Package" at bounding box center [115, 169] width 131 height 8
click at [64, 167] on link "Add Package" at bounding box center [64, 169] width 29 height 6
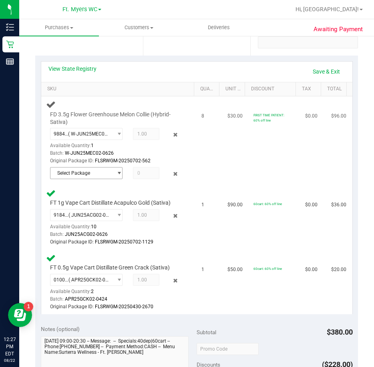
click at [77, 170] on span "Select Package" at bounding box center [81, 173] width 62 height 11
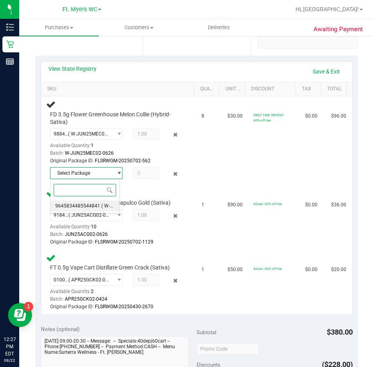
click at [80, 206] on span "9645834485544841" at bounding box center [77, 206] width 45 height 6
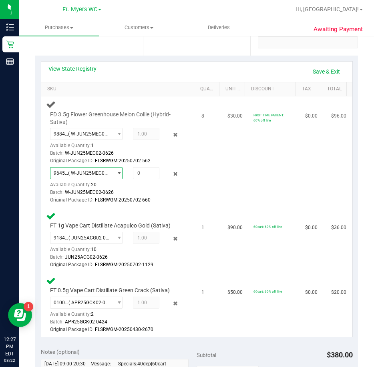
click at [205, 197] on td "8" at bounding box center [209, 152] width 26 height 112
click at [152, 171] on span at bounding box center [146, 173] width 26 height 12
type input "7"
type input "7.0000"
click at [222, 200] on td "$30.00" at bounding box center [235, 152] width 26 height 112
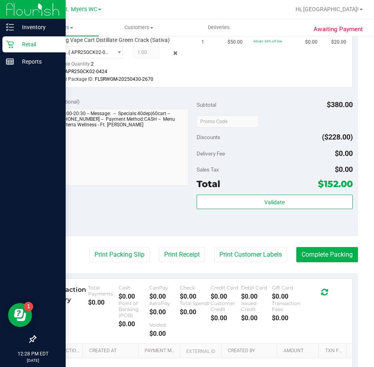
scroll to position [480, 0]
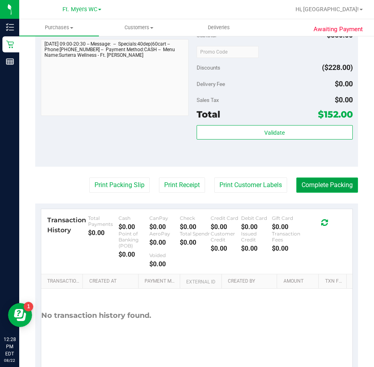
click at [301, 187] on button "Complete Packing" at bounding box center [327, 185] width 62 height 15
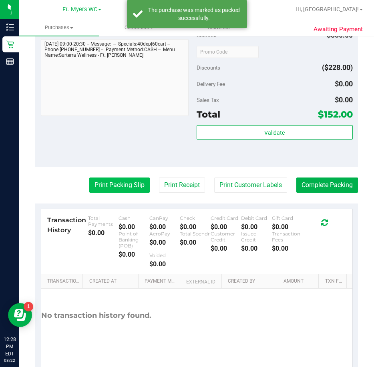
click at [134, 190] on button "Print Packing Slip" at bounding box center [119, 185] width 60 height 15
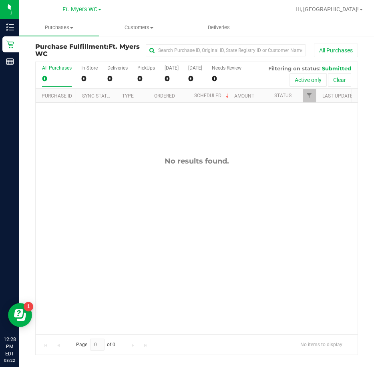
click at [172, 40] on div "Purchase Fulfillment: Ft. [PERSON_NAME] All Purchases All Purchases 0 In Store …" at bounding box center [196, 199] width 355 height 328
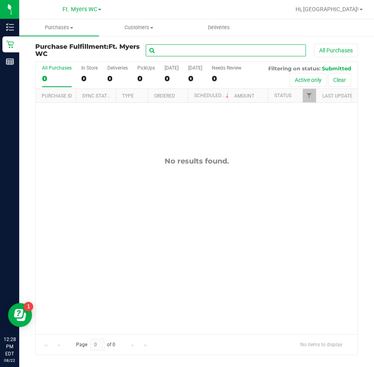
click at [165, 54] on input "text" at bounding box center [226, 50] width 160 height 12
type input "j"
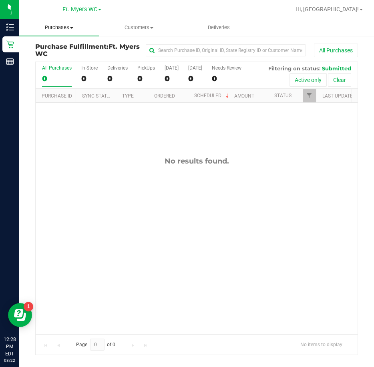
click at [45, 31] on uib-tab-heading "Purchases Summary of purchases Fulfillment All purchases" at bounding box center [59, 27] width 80 height 17
click at [47, 47] on span "Summary of purchases" at bounding box center [60, 48] width 82 height 7
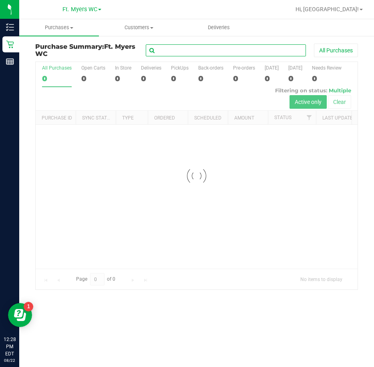
click at [217, 48] on input "text" at bounding box center [226, 50] width 160 height 12
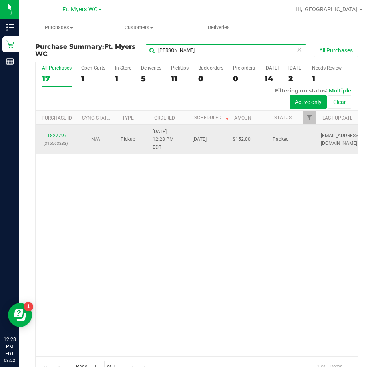
type input "john loock"
click at [51, 133] on link "11827797" at bounding box center [55, 136] width 22 height 6
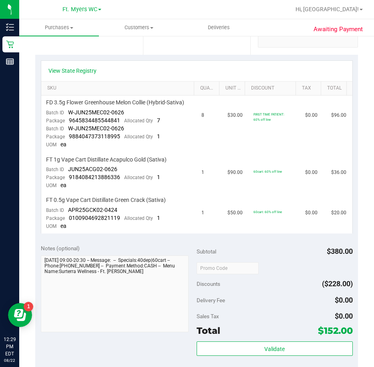
scroll to position [361, 0]
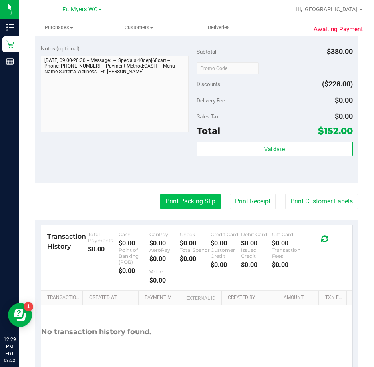
click at [180, 208] on button "Print Packing Slip" at bounding box center [190, 201] width 60 height 15
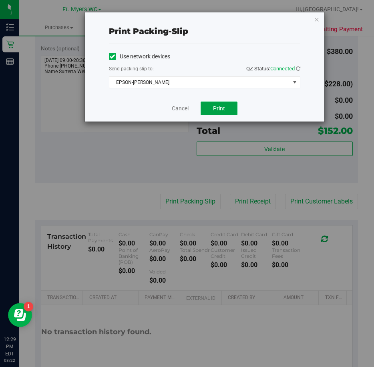
click at [208, 107] on button "Print" at bounding box center [218, 109] width 37 height 14
click at [181, 101] on div "Cancel Print" at bounding box center [204, 108] width 191 height 27
click at [174, 109] on link "Cancel" at bounding box center [180, 108] width 17 height 8
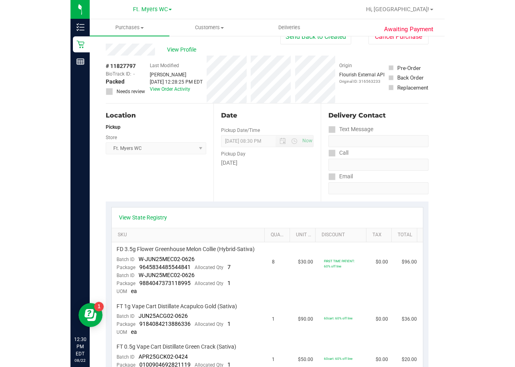
scroll to position [0, 0]
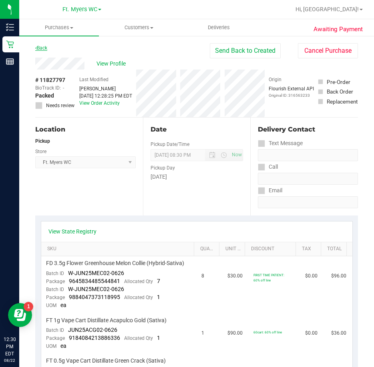
click at [44, 48] on link "Back" at bounding box center [41, 48] width 12 height 6
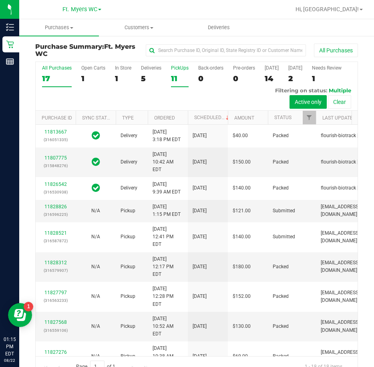
click at [183, 70] on div "PickUps" at bounding box center [180, 68] width 18 height 6
click at [0, 0] on input "PickUps 11" at bounding box center [0, 0] width 0 height 0
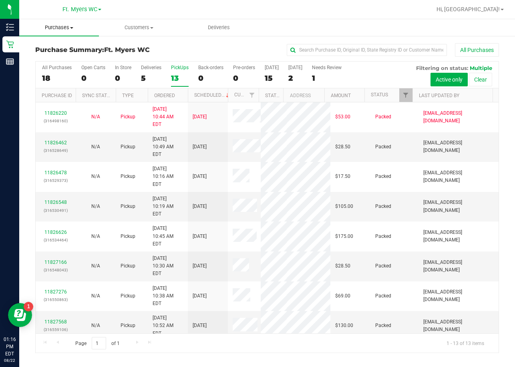
click at [58, 30] on span "Purchases" at bounding box center [59, 27] width 80 height 7
click at [55, 60] on span "Fulfillment" at bounding box center [44, 57] width 50 height 7
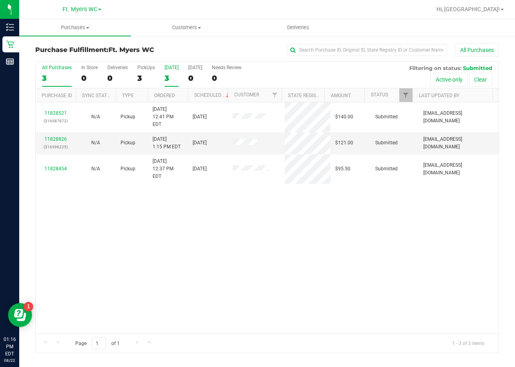
click at [164, 71] on label "Today 3" at bounding box center [171, 76] width 14 height 22
click at [0, 0] on input "Today 3" at bounding box center [0, 0] width 0 height 0
click at [142, 71] on label "PickUps 3" at bounding box center [146, 76] width 18 height 22
click at [0, 0] on input "PickUps 3" at bounding box center [0, 0] width 0 height 0
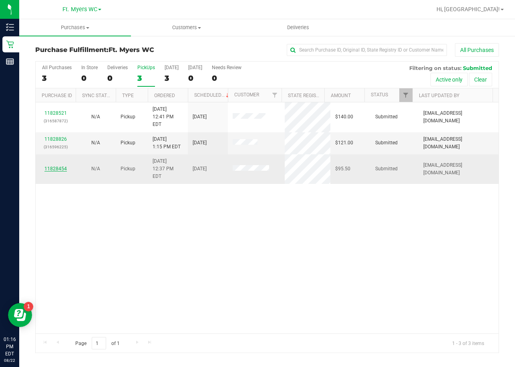
click at [50, 166] on link "11828454" at bounding box center [55, 169] width 22 height 6
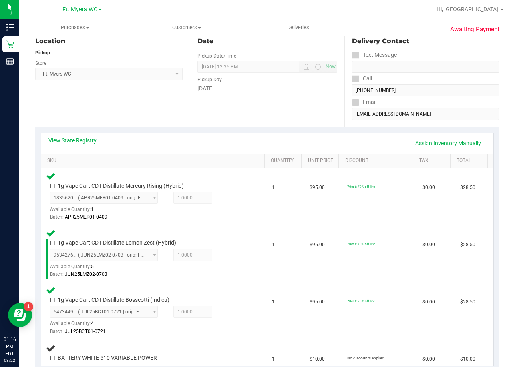
scroll to position [80, 0]
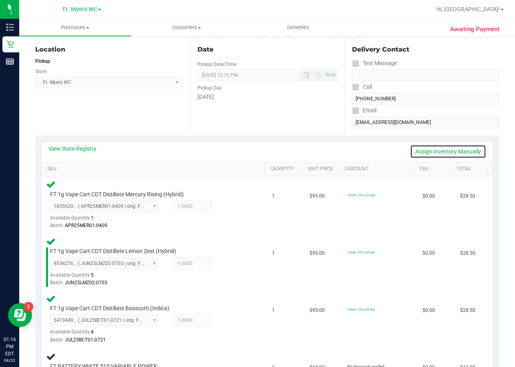
click at [373, 153] on link "Assign Inventory Manually" at bounding box center [448, 152] width 76 height 14
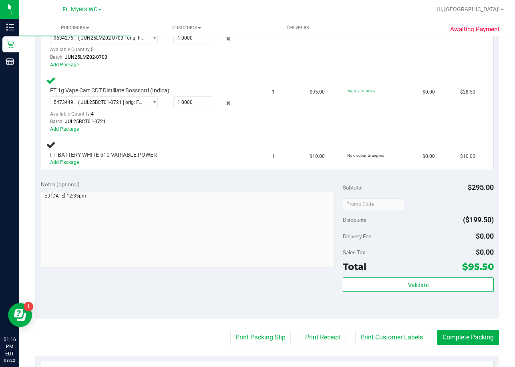
scroll to position [320, 0]
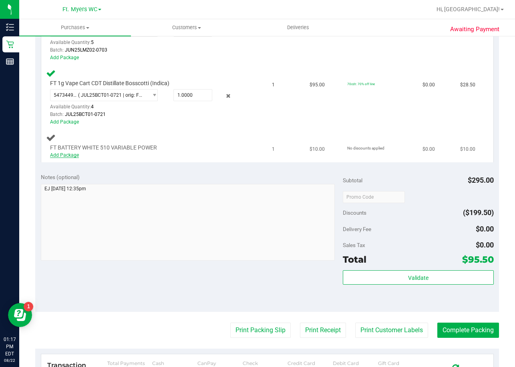
click at [73, 156] on link "Add Package" at bounding box center [64, 155] width 29 height 6
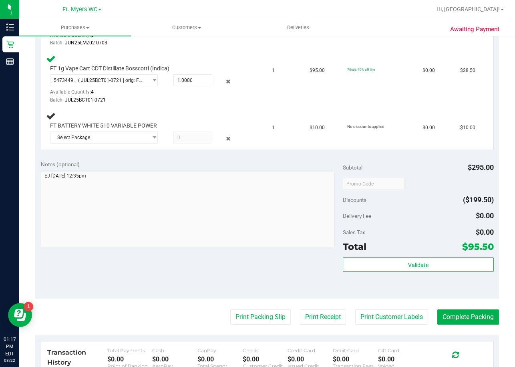
click at [75, 162] on span "Notes (optional)" at bounding box center [60, 164] width 39 height 6
click at [102, 141] on span "Select Package" at bounding box center [98, 137] width 97 height 11
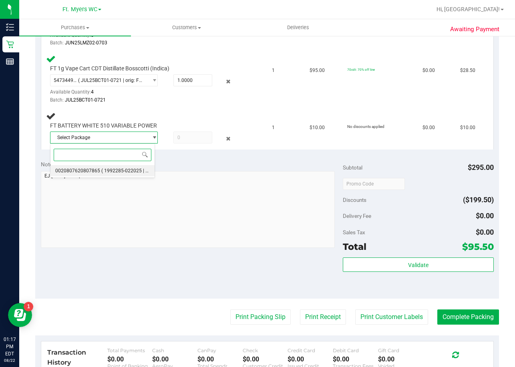
click at [83, 172] on span "0020807620807865" at bounding box center [77, 171] width 45 height 6
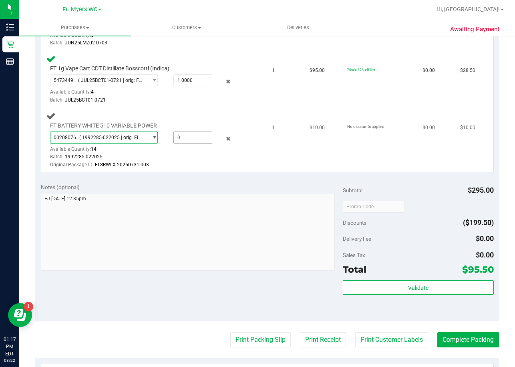
click at [188, 139] on span at bounding box center [192, 138] width 39 height 12
type input "1"
type input "1.0000"
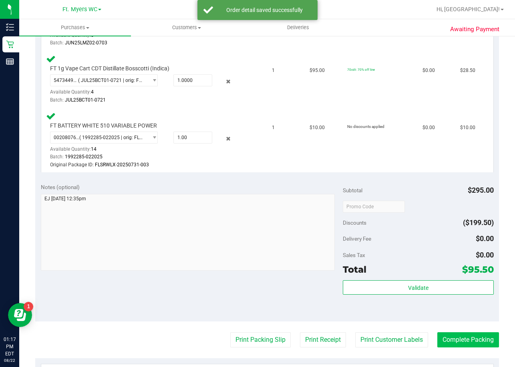
click at [373, 316] on div "Validate" at bounding box center [418, 298] width 151 height 36
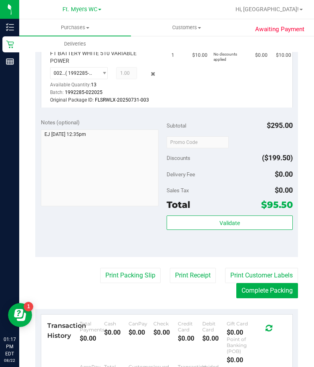
scroll to position [520, 0]
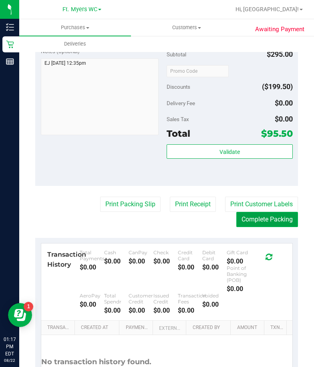
click at [260, 227] on button "Complete Packing" at bounding box center [267, 219] width 62 height 15
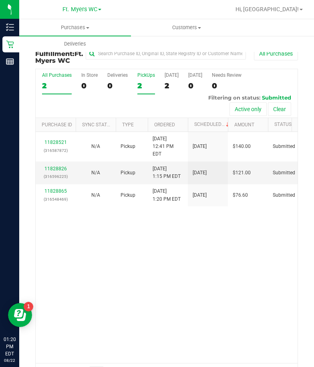
click at [147, 78] on div "PickUps" at bounding box center [146, 75] width 18 height 6
click at [0, 0] on input "PickUps 2" at bounding box center [0, 0] width 0 height 0
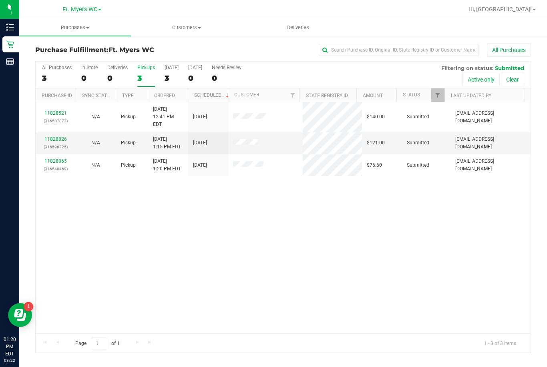
click at [206, 241] on div "11828521 (316587872) N/A Pickup 8/22/2025 12:41 PM EDT 8/22/2025 $140.00 Submit…" at bounding box center [283, 217] width 495 height 231
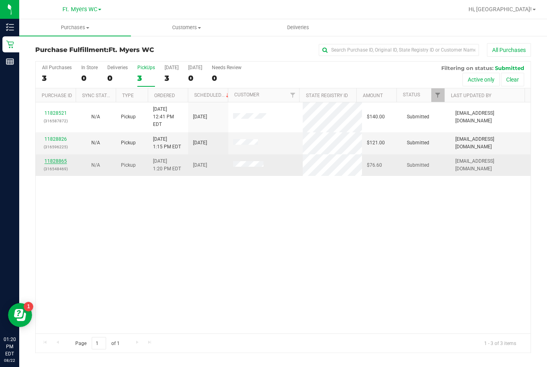
click at [53, 158] on link "11828865" at bounding box center [55, 161] width 22 height 6
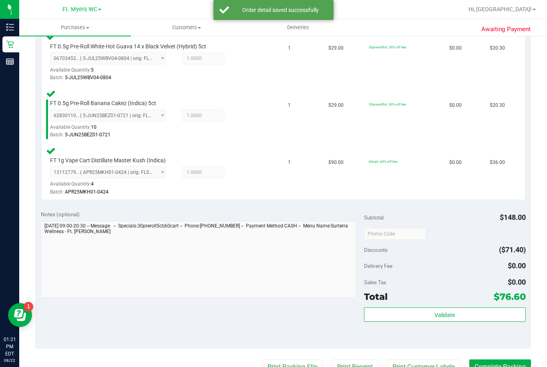
scroll to position [320, 0]
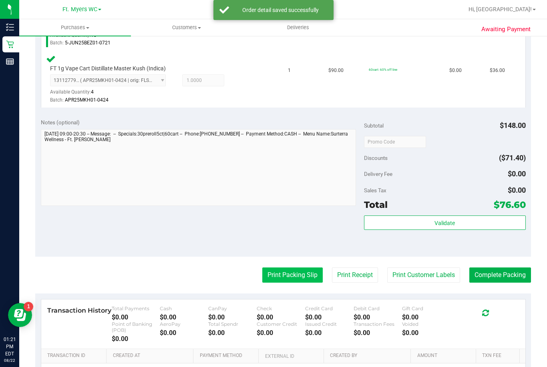
click at [307, 280] on button "Print Packing Slip" at bounding box center [292, 275] width 60 height 15
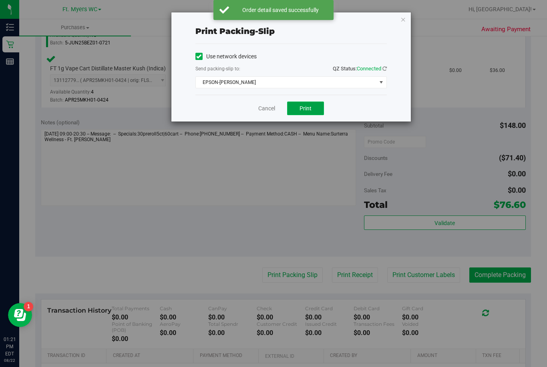
click at [315, 111] on button "Print" at bounding box center [305, 109] width 37 height 14
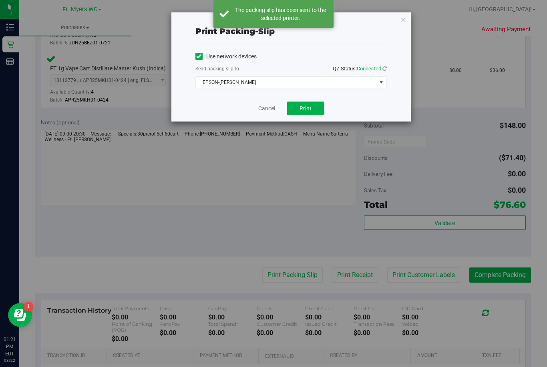
click at [261, 112] on link "Cancel" at bounding box center [266, 108] width 17 height 8
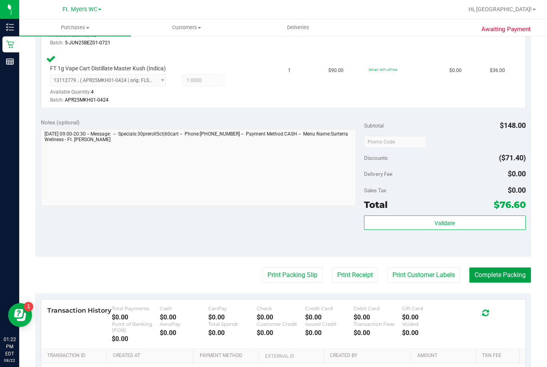
click at [373, 280] on button "Complete Packing" at bounding box center [500, 275] width 62 height 15
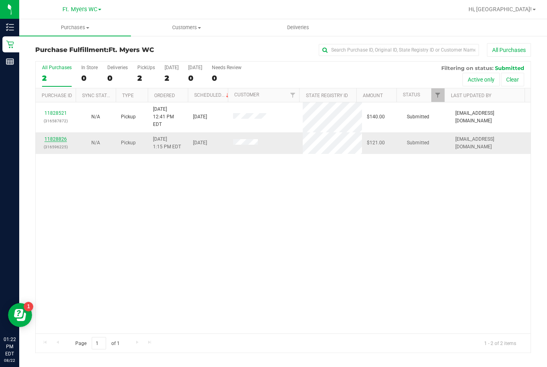
click at [51, 136] on link "11828826" at bounding box center [55, 139] width 22 height 6
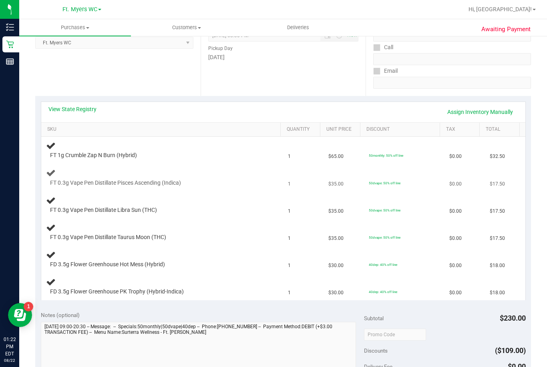
scroll to position [120, 0]
click at [373, 112] on link "Assign Inventory Manually" at bounding box center [480, 112] width 76 height 14
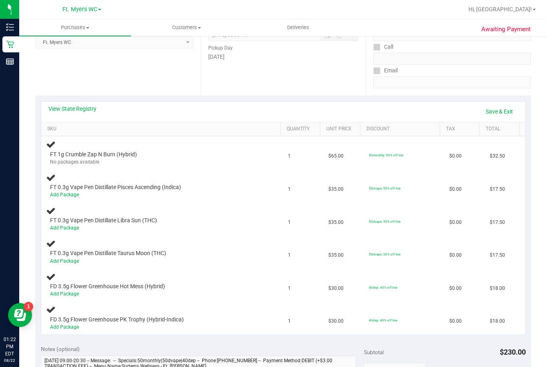
click at [373, 111] on div "View State Registry Save & Exit" at bounding box center [282, 112] width 469 height 14
click at [373, 113] on link "Save & Exit" at bounding box center [499, 112] width 38 height 14
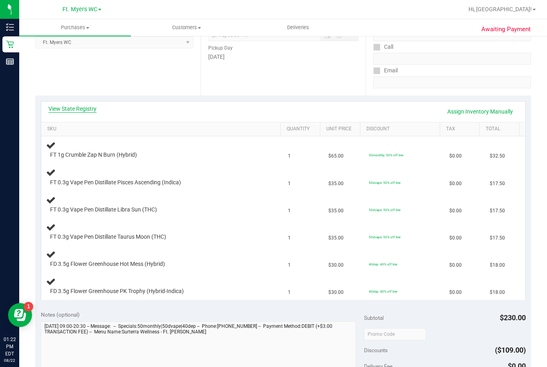
click at [74, 110] on link "View State Registry" at bounding box center [72, 109] width 48 height 8
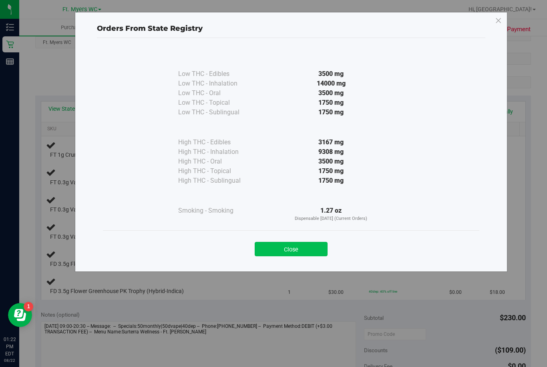
click at [276, 251] on button "Close" at bounding box center [290, 249] width 73 height 14
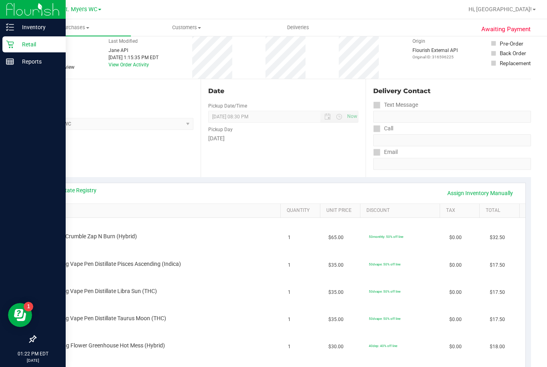
scroll to position [0, 0]
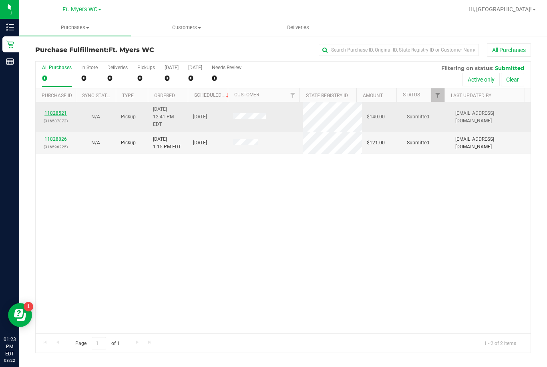
click at [55, 110] on link "11828521" at bounding box center [55, 113] width 22 height 6
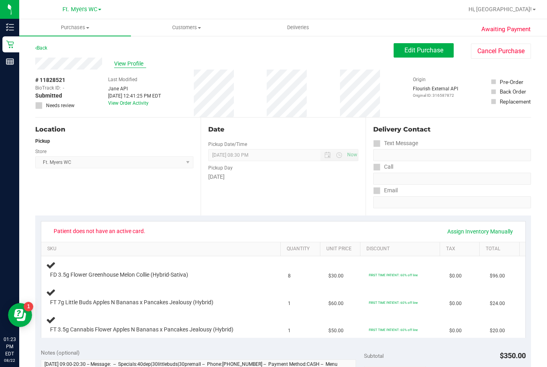
click at [122, 62] on span "View Profile" at bounding box center [130, 64] width 32 height 8
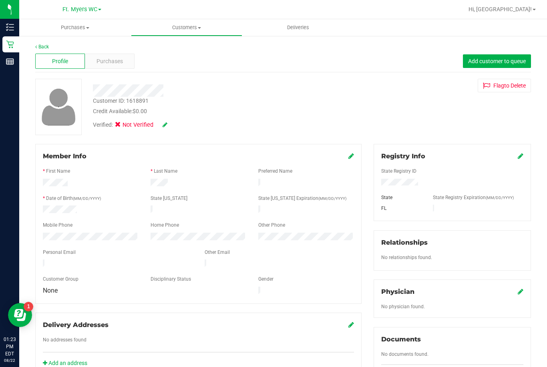
click at [168, 122] on div "Verified: Not Verified" at bounding box center [129, 125] width 84 height 9
click at [166, 124] on icon at bounding box center [164, 125] width 5 height 6
click at [113, 124] on span "Verified:" at bounding box center [105, 126] width 24 height 10
click at [126, 129] on label "Medical" at bounding box center [133, 126] width 34 height 10
click at [0, 0] on input "Medical" at bounding box center [0, 0] width 0 height 0
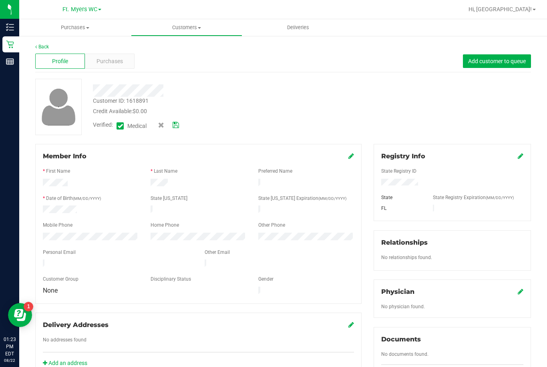
click at [373, 158] on icon at bounding box center [520, 156] width 6 height 6
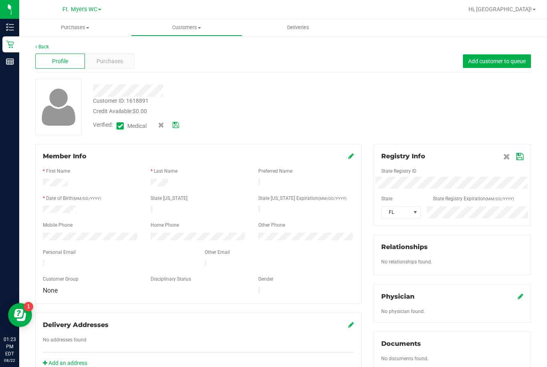
click at [373, 176] on div "State Registry ID" at bounding box center [452, 172] width 154 height 9
click at [373, 157] on icon at bounding box center [519, 157] width 7 height 6
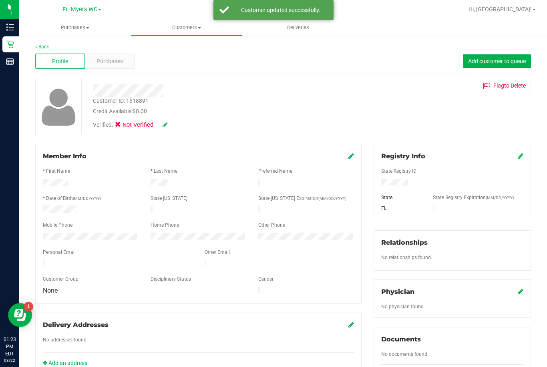
click at [166, 126] on icon at bounding box center [164, 125] width 5 height 6
click at [174, 128] on icon at bounding box center [175, 125] width 6 height 6
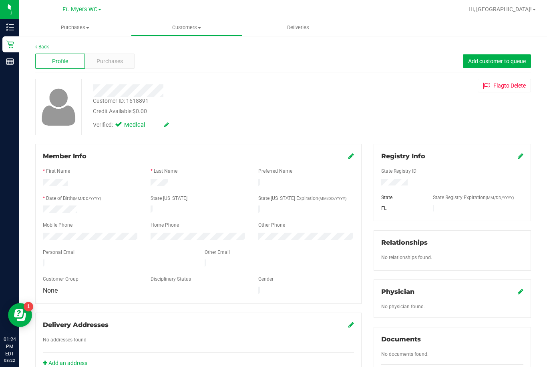
click at [43, 45] on link "Back" at bounding box center [42, 47] width 14 height 6
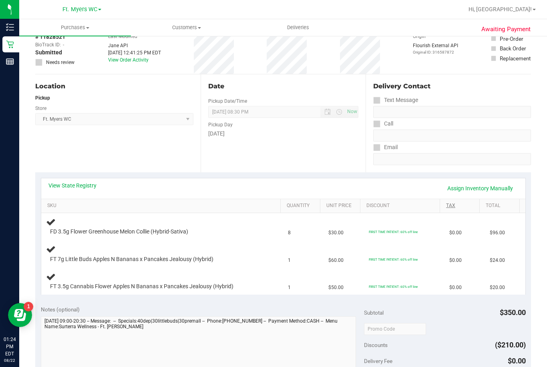
scroll to position [40, 0]
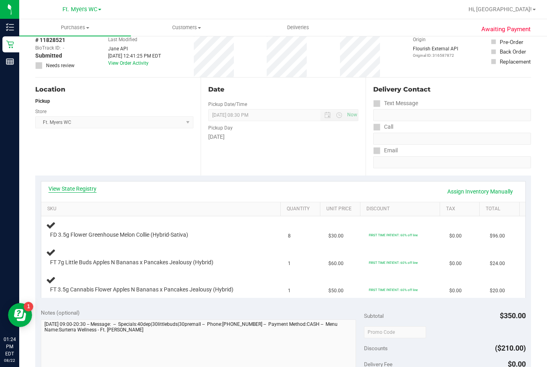
click at [75, 186] on link "View State Registry" at bounding box center [72, 189] width 48 height 8
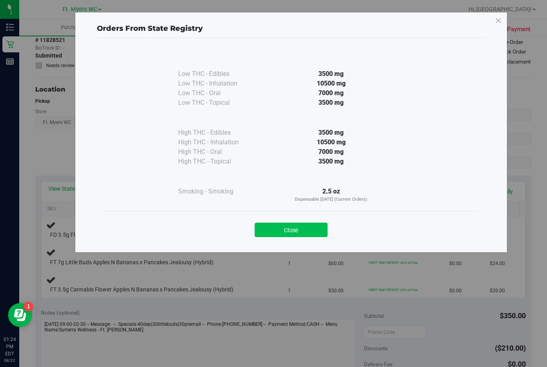
click at [277, 226] on button "Close" at bounding box center [290, 230] width 73 height 14
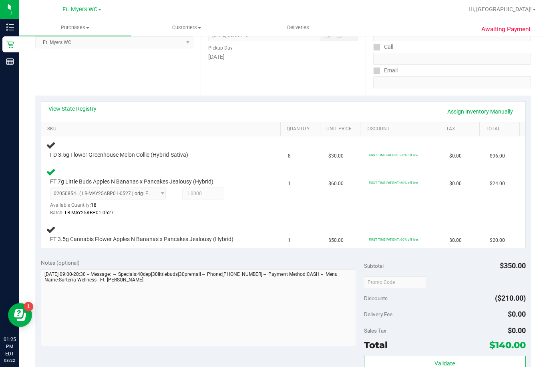
scroll to position [0, 0]
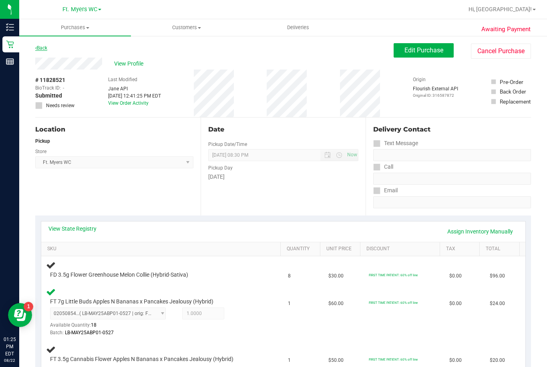
click at [39, 47] on link "Back" at bounding box center [41, 48] width 12 height 6
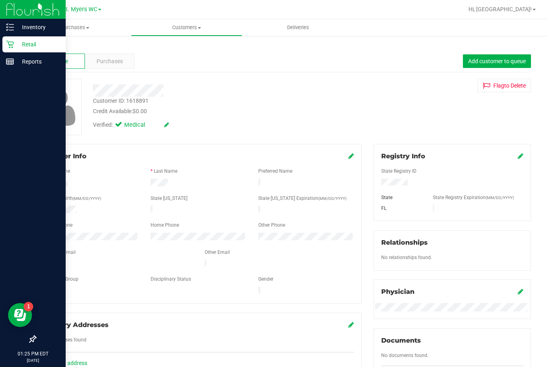
click at [10, 45] on icon at bounding box center [10, 45] width 8 height 8
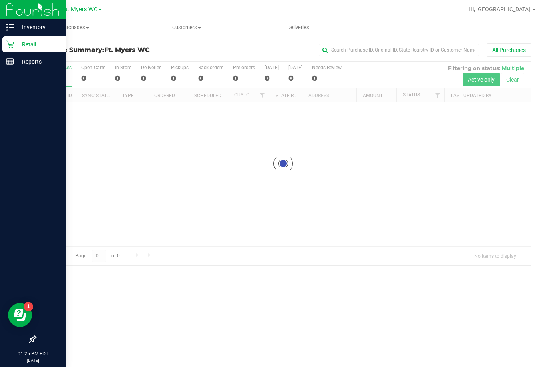
click at [39, 44] on p "Retail" at bounding box center [38, 45] width 48 height 10
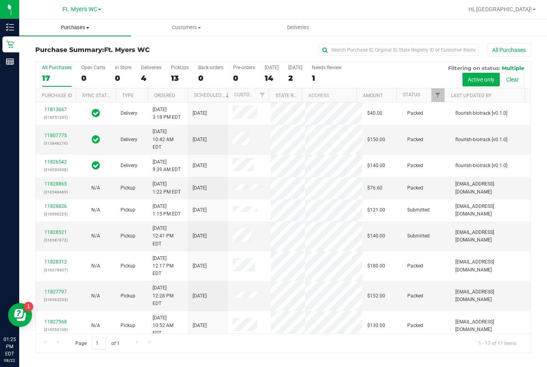
click at [80, 29] on span "Purchases" at bounding box center [75, 27] width 112 height 7
click at [62, 61] on span "Fulfillment" at bounding box center [44, 57] width 50 height 7
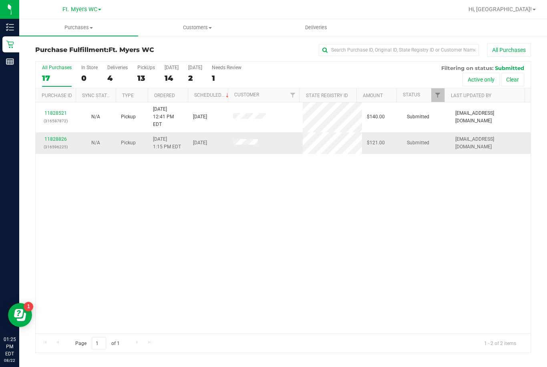
click at [62, 136] on div "11828826 (316596225)" at bounding box center [55, 143] width 30 height 15
click at [57, 136] on link "11828826" at bounding box center [55, 139] width 22 height 6
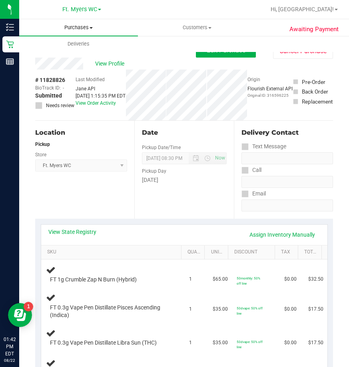
click at [78, 28] on span "Purchases" at bounding box center [78, 27] width 119 height 7
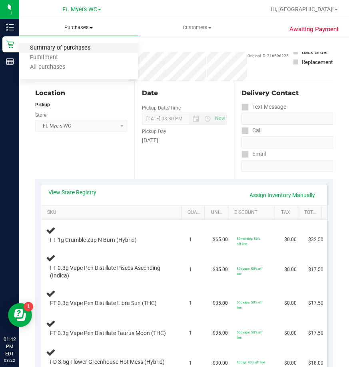
scroll to position [40, 0]
click at [52, 57] on span "Fulfillment" at bounding box center [44, 57] width 50 height 7
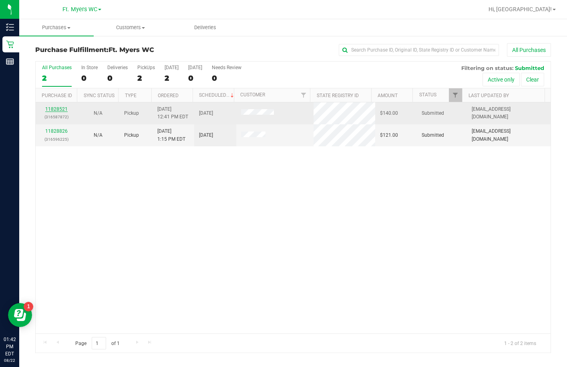
click at [65, 110] on link "11828521" at bounding box center [56, 109] width 22 height 6
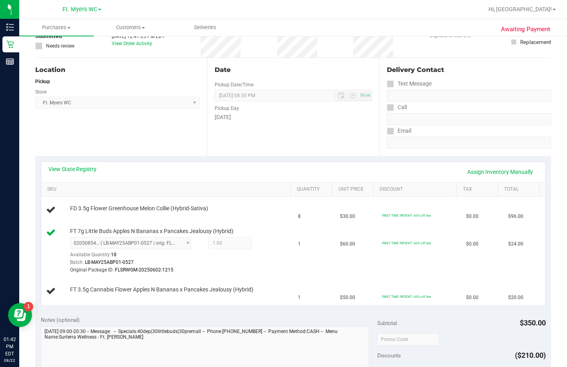
scroll to position [120, 0]
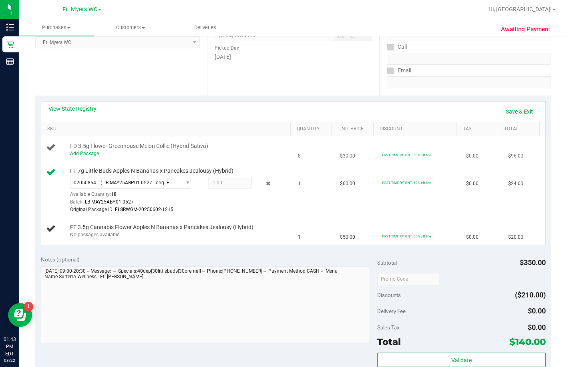
click at [72, 156] on link "Add Package" at bounding box center [84, 154] width 29 height 6
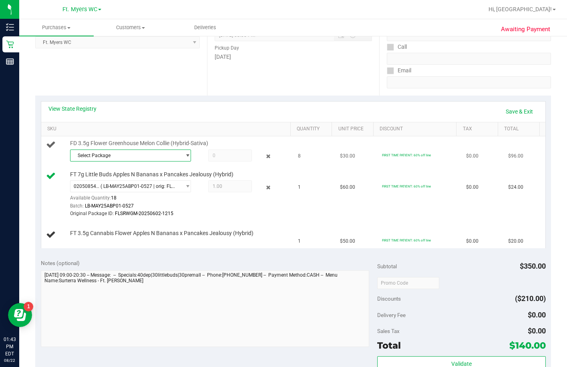
click at [75, 161] on span "Select Package" at bounding box center [125, 155] width 110 height 11
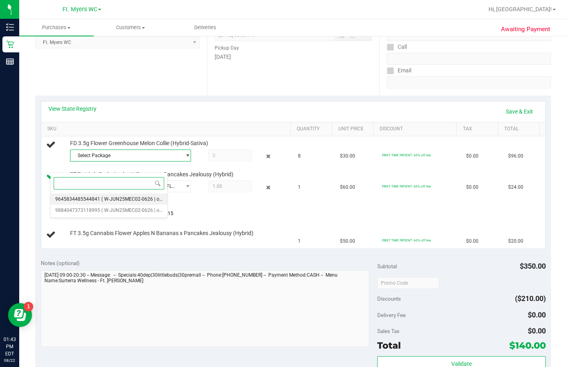
click at [138, 202] on span "( W-JUN25MEC02-0626 | orig: FLSRWGM-20250702-660 )" at bounding box center [163, 199] width 124 height 6
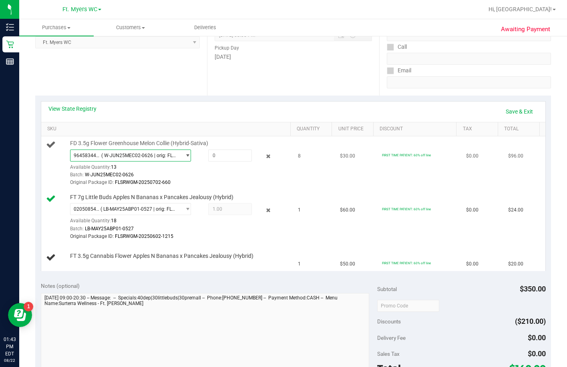
click at [127, 158] on span "( W-JUN25MEC02-0626 | orig: FLSRWGM-20250702-660 )" at bounding box center [139, 156] width 76 height 6
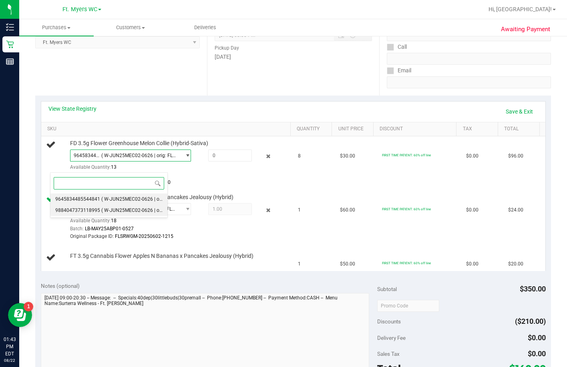
click at [126, 210] on span "( W-JUN25MEC02-0626 | orig: FLSRWGM-20250702-562 )" at bounding box center [163, 211] width 124 height 6
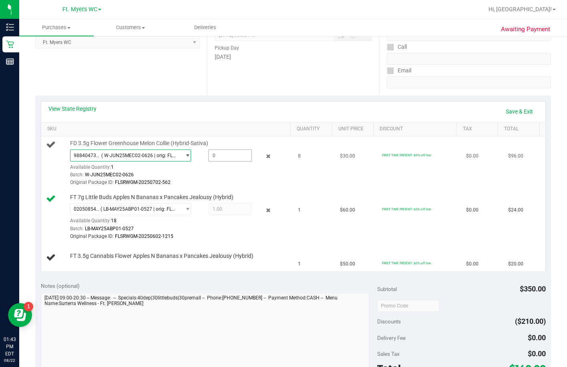
click at [208, 162] on span at bounding box center [230, 156] width 44 height 12
type input "1"
type input "1.0000"
click at [189, 186] on div "Original Package ID: FLSRWGM-20250702-562" at bounding box center [179, 183] width 218 height 8
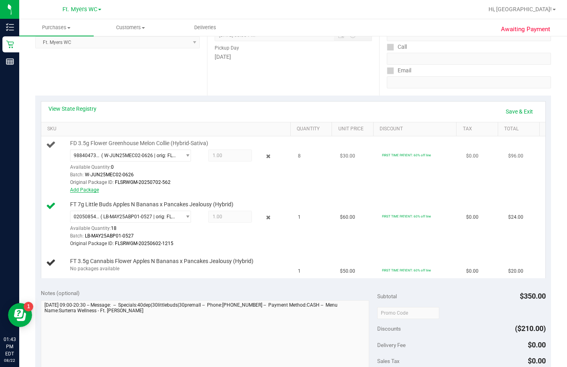
click at [70, 193] on link "Add Package" at bounding box center [84, 190] width 29 height 6
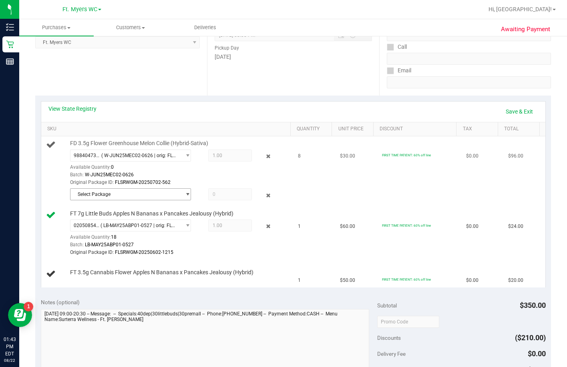
click at [142, 200] on span "Select Package" at bounding box center [125, 194] width 110 height 11
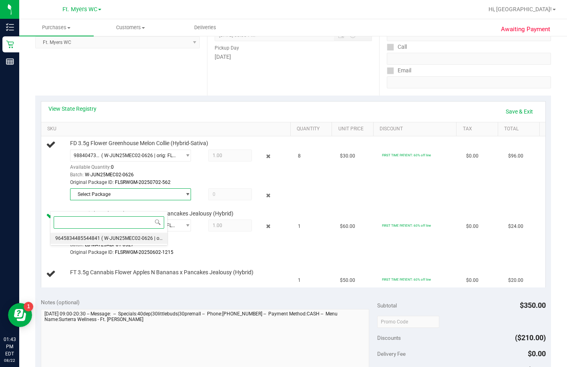
click at [128, 237] on span "( W-JUN25MEC02-0626 | orig: FLSRWGM-20250702-660 )" at bounding box center [163, 239] width 124 height 6
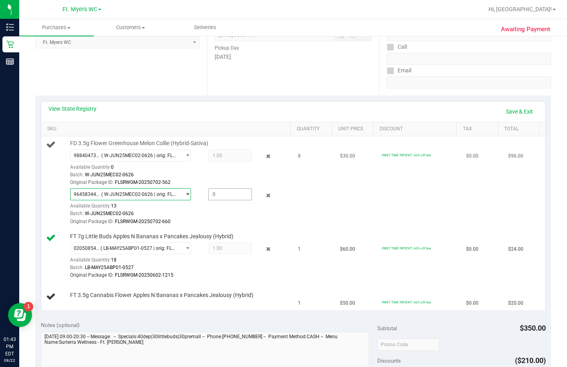
click at [208, 200] on span at bounding box center [230, 194] width 44 height 12
type input "7"
type input "7.0000"
click at [318, 208] on td "8" at bounding box center [314, 182] width 42 height 93
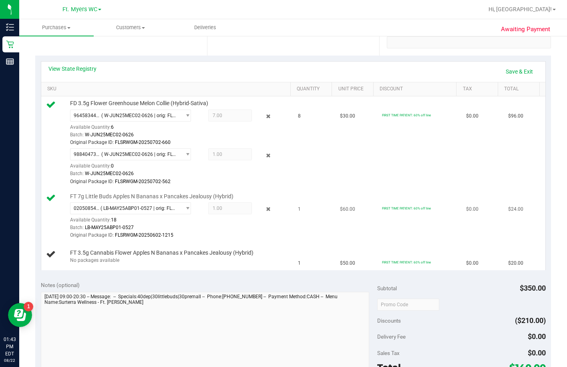
scroll to position [200, 0]
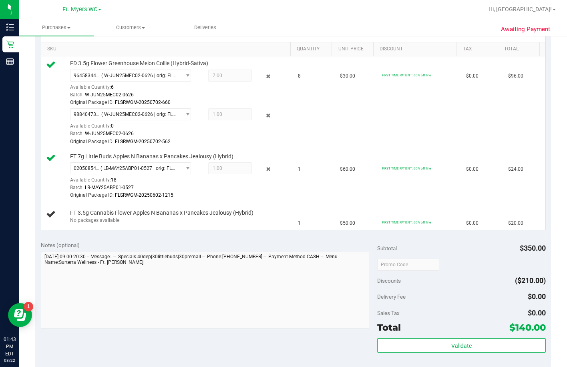
click at [234, 249] on div "Notes (optional)" at bounding box center [209, 245] width 337 height 8
click at [258, 224] on div "FT 3.5g Cannabis Flower Apples N Bananas x Pancakes Jealousy (Hybrid) No packag…" at bounding box center [177, 216] width 222 height 15
click at [256, 224] on div "FT 3.5g Cannabis Flower Apples N Bananas x Pancakes Jealousy (Hybrid) No packag…" at bounding box center [177, 216] width 222 height 15
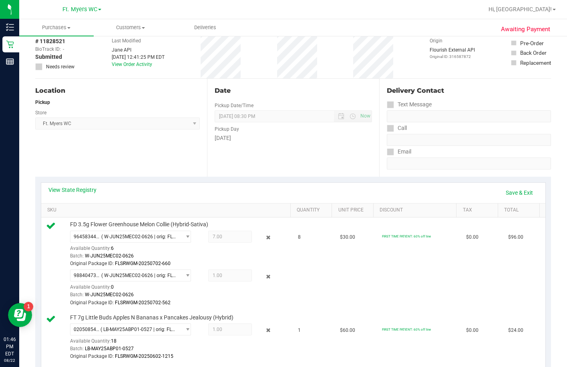
scroll to position [0, 0]
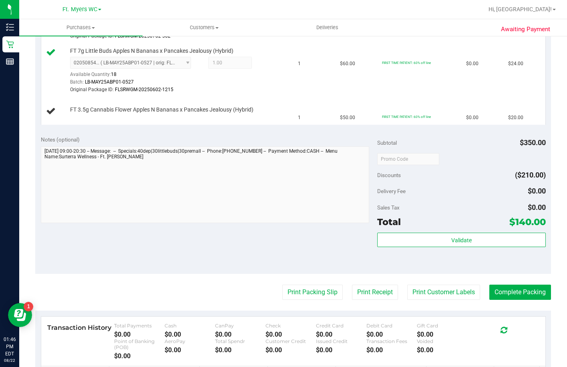
scroll to position [320, 0]
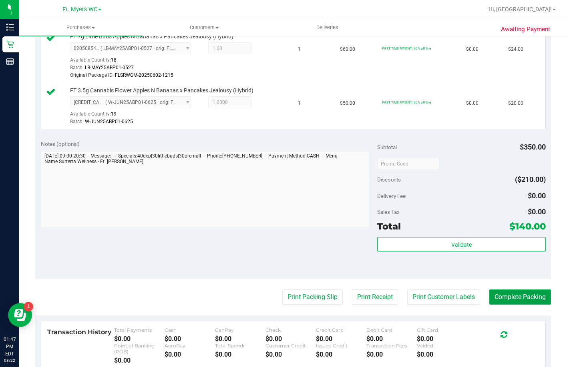
click at [517, 305] on button "Complete Packing" at bounding box center [520, 297] width 62 height 15
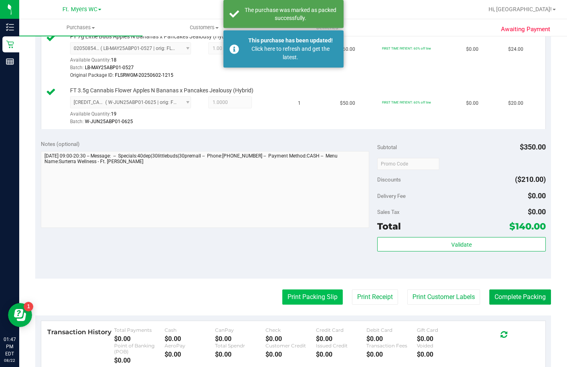
click at [303, 305] on button "Print Packing Slip" at bounding box center [312, 297] width 60 height 15
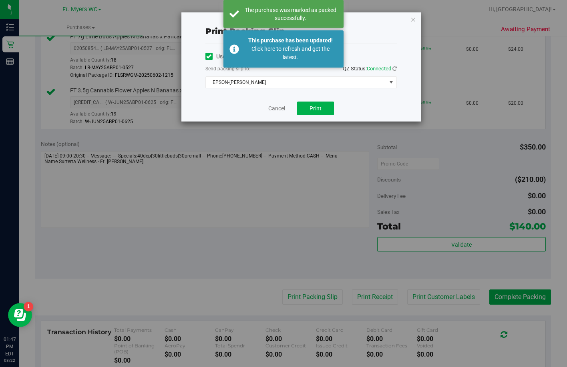
click at [308, 327] on div "Print packing-slip Use network devices Send packing-slip to: QZ Status: Connect…" at bounding box center [286, 183] width 573 height 367
click at [322, 104] on button "Print" at bounding box center [315, 109] width 37 height 14
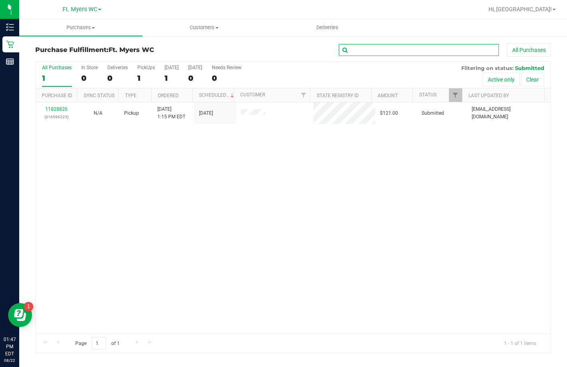
click at [390, 50] on input "text" at bounding box center [419, 50] width 160 height 12
click at [78, 30] on span "Purchases" at bounding box center [80, 27] width 123 height 7
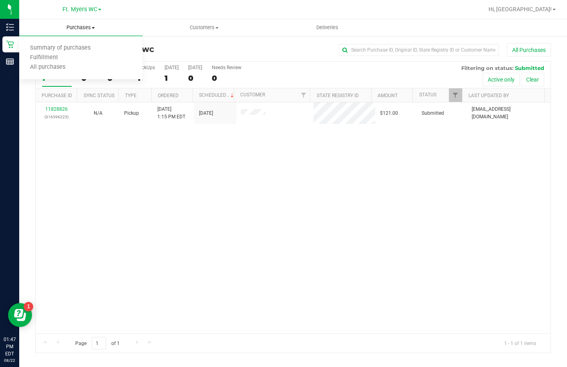
click at [76, 29] on span "Purchases" at bounding box center [80, 27] width 123 height 7
click at [85, 28] on span "Purchases" at bounding box center [80, 27] width 123 height 7
click at [64, 48] on span "Summary of purchases" at bounding box center [60, 48] width 82 height 7
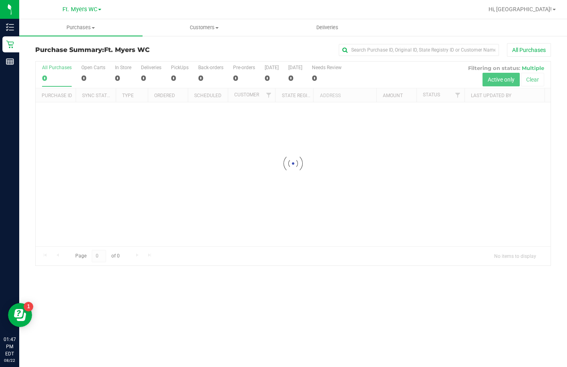
click at [364, 58] on div "Purchase Summary: Ft. [PERSON_NAME] All Purchases" at bounding box center [292, 52] width 515 height 18
click at [370, 56] on div "All Purchases" at bounding box center [379, 50] width 344 height 14
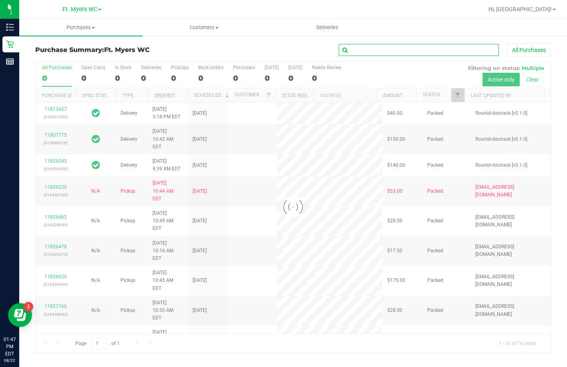
click at [370, 54] on input "text" at bounding box center [419, 50] width 160 height 12
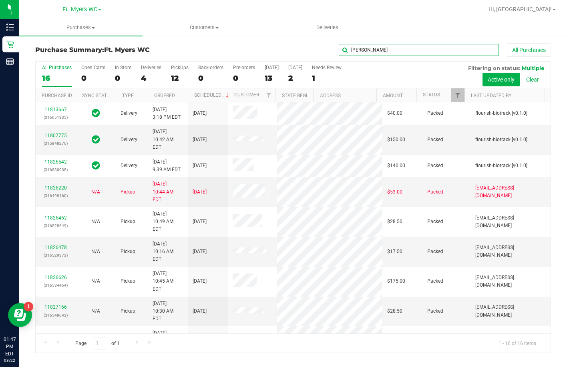
type input "[PERSON_NAME]"
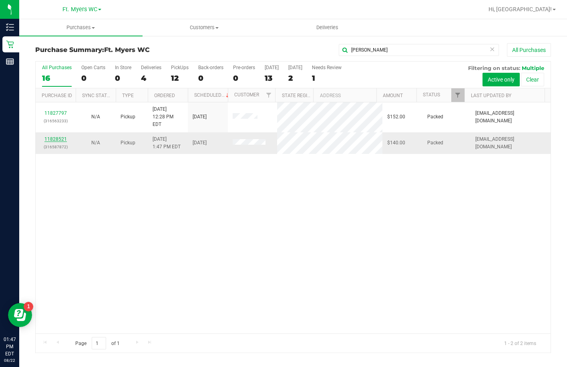
click at [56, 136] on link "11828521" at bounding box center [55, 139] width 22 height 6
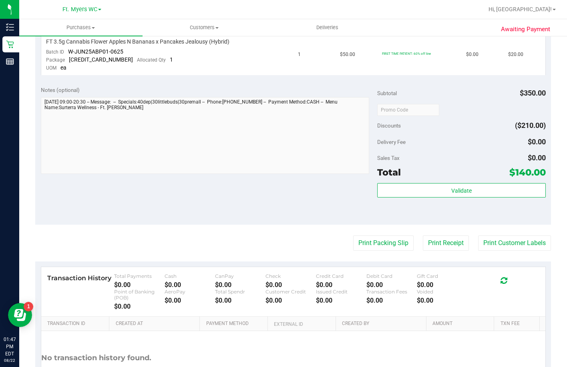
scroll to position [320, 0]
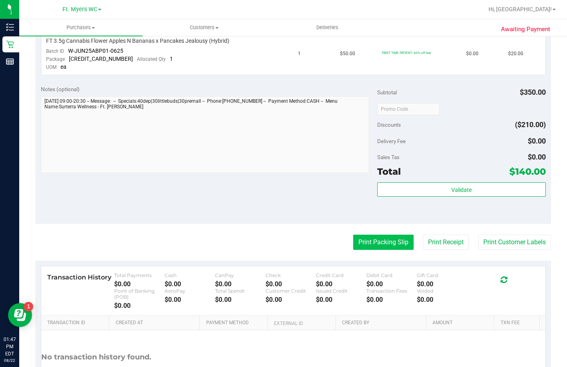
click at [371, 244] on button "Print Packing Slip" at bounding box center [383, 242] width 60 height 15
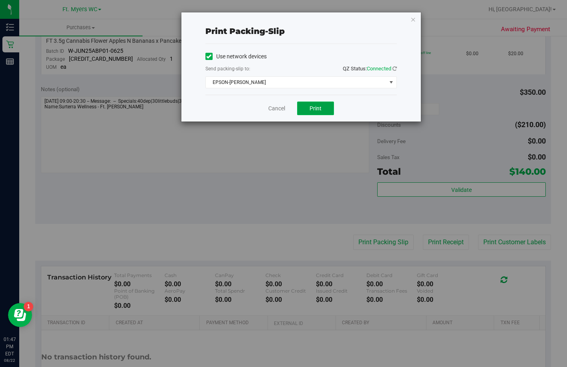
click at [313, 110] on span "Print" at bounding box center [315, 108] width 12 height 6
click at [284, 105] on link "Cancel" at bounding box center [276, 108] width 17 height 8
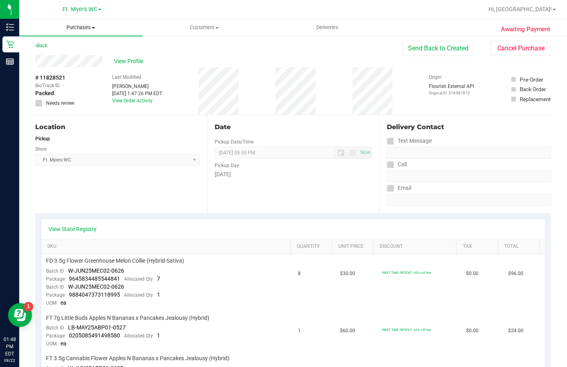
scroll to position [0, 0]
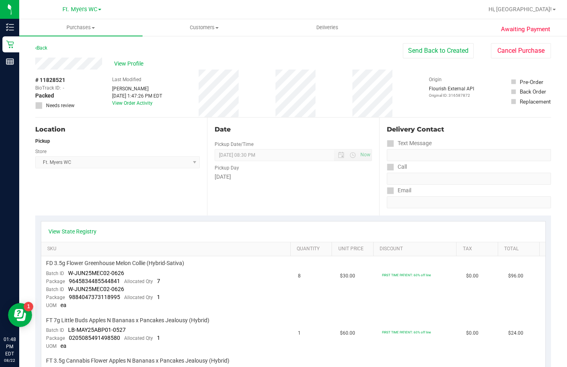
click at [42, 51] on div "Back" at bounding box center [41, 48] width 12 height 10
click at [81, 33] on uib-tab-heading "Purchases Summary of purchases Fulfillment All purchases" at bounding box center [80, 27] width 123 height 17
click at [85, 27] on span "Purchases" at bounding box center [80, 27] width 123 height 7
click at [74, 30] on span "Purchases" at bounding box center [80, 27] width 123 height 7
click at [48, 54] on span "Fulfillment" at bounding box center [44, 57] width 50 height 7
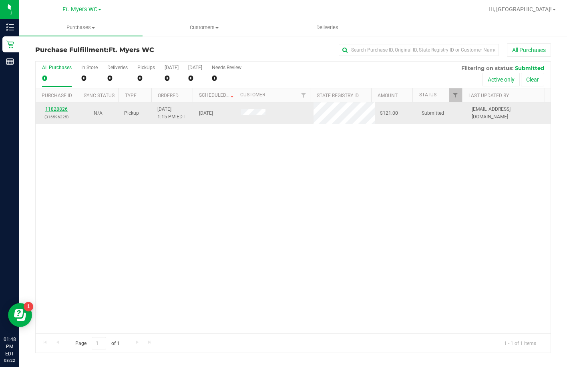
click at [60, 112] on link "11828826" at bounding box center [56, 109] width 22 height 6
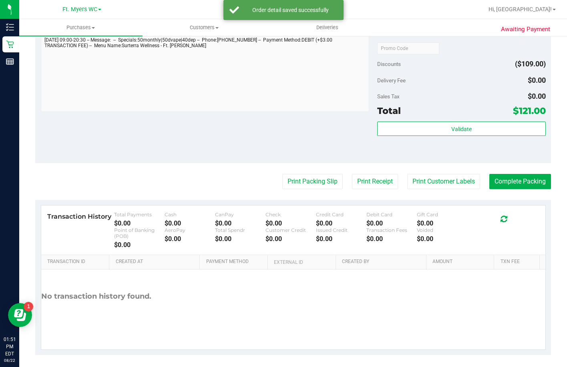
scroll to position [590, 0]
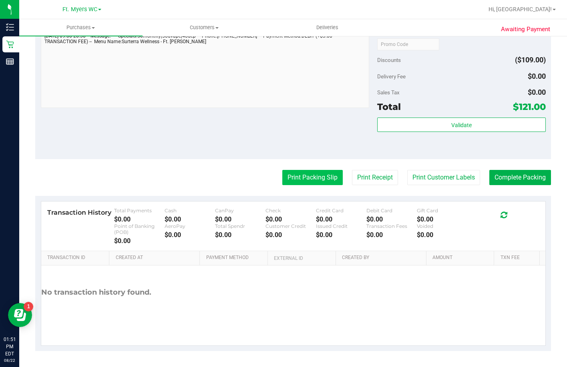
click at [299, 179] on button "Print Packing Slip" at bounding box center [312, 177] width 60 height 15
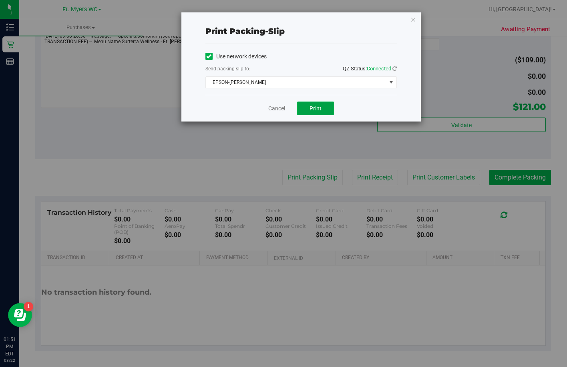
click at [318, 105] on span "Print" at bounding box center [315, 108] width 12 height 6
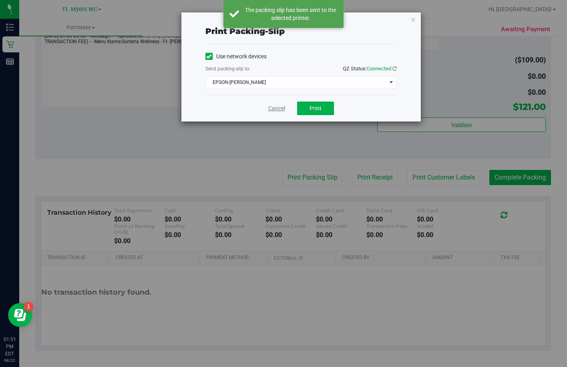
click at [275, 112] on link "Cancel" at bounding box center [276, 108] width 17 height 8
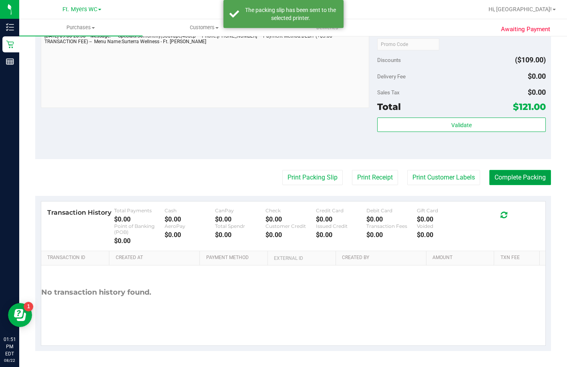
click at [517, 177] on button "Complete Packing" at bounding box center [520, 177] width 62 height 15
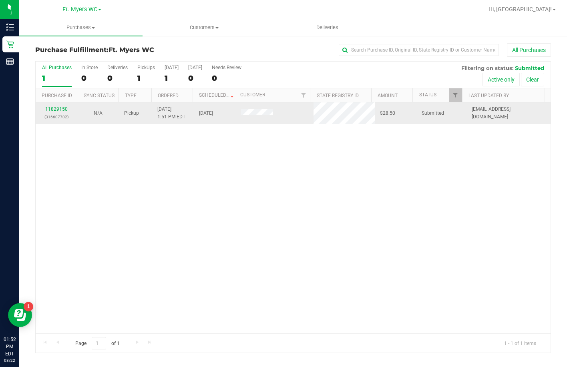
click at [54, 106] on div "11829150 (316607702)" at bounding box center [56, 113] width 32 height 15
click at [54, 109] on link "11829150" at bounding box center [56, 109] width 22 height 6
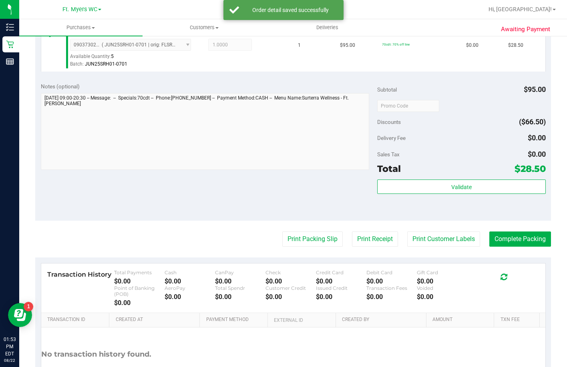
scroll to position [240, 0]
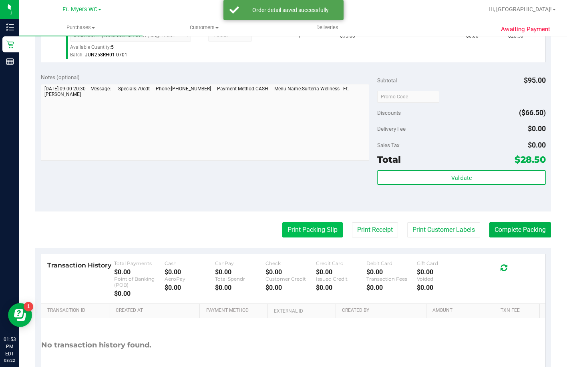
click at [335, 237] on div "Print Packing Slip Print Receipt Print Customer Labels Complete Packing" at bounding box center [292, 229] width 515 height 15
click at [330, 238] on button "Print Packing Slip" at bounding box center [312, 229] width 60 height 15
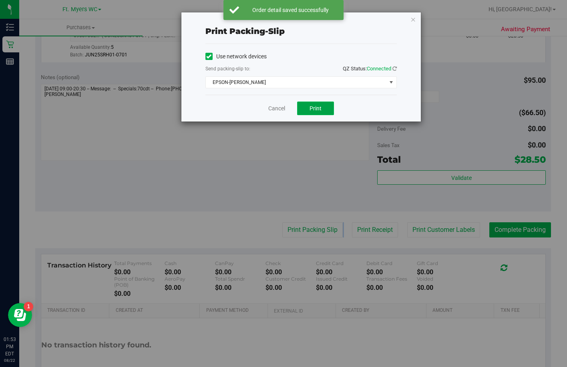
click at [308, 109] on button "Print" at bounding box center [315, 109] width 37 height 14
click at [274, 111] on link "Cancel" at bounding box center [276, 108] width 17 height 8
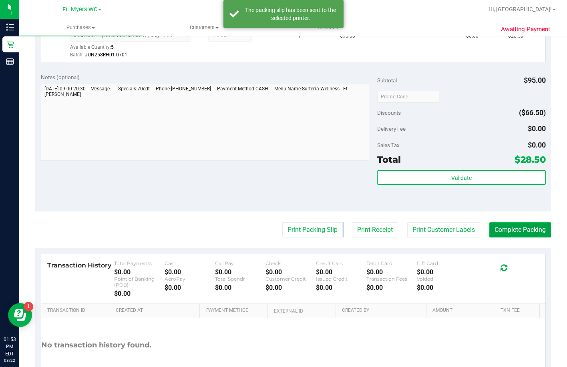
click at [509, 238] on button "Complete Packing" at bounding box center [520, 229] width 62 height 15
